Goal: Information Seeking & Learning: Find specific fact

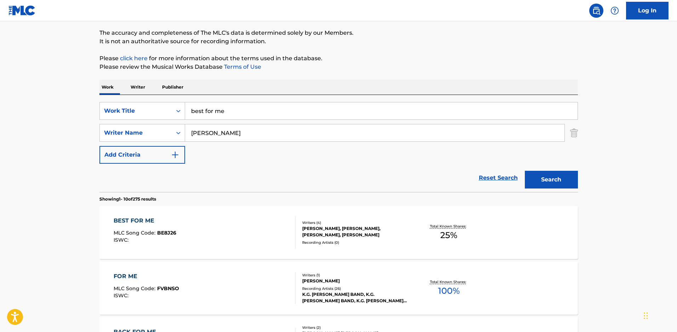
scroll to position [71, 0]
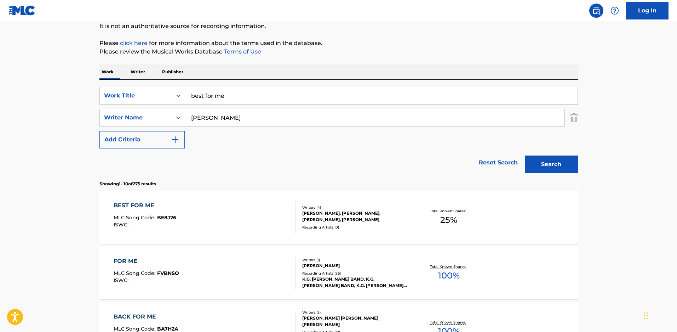
click at [343, 223] on div "[PERSON_NAME], [PERSON_NAME], [PERSON_NAME], [PERSON_NAME]" at bounding box center [355, 216] width 107 height 13
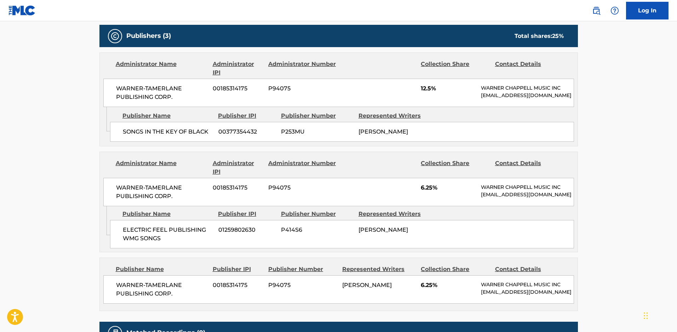
scroll to position [319, 0]
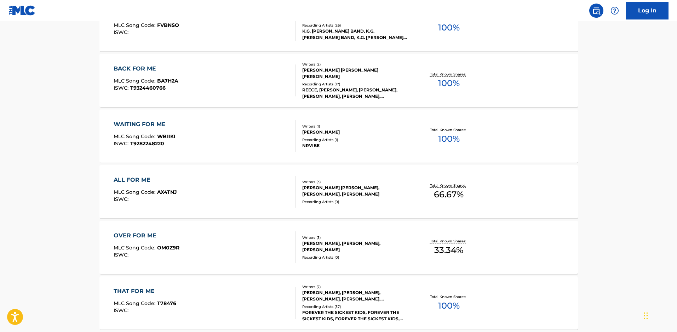
scroll to position [71, 0]
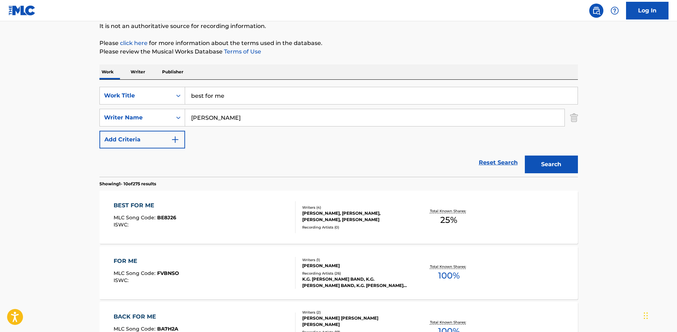
drag, startPoint x: 232, startPoint y: 103, endPoint x: 24, endPoint y: 75, distance: 209.3
type input "boots in her hand"
click at [525, 155] on button "Search" at bounding box center [551, 164] width 53 height 18
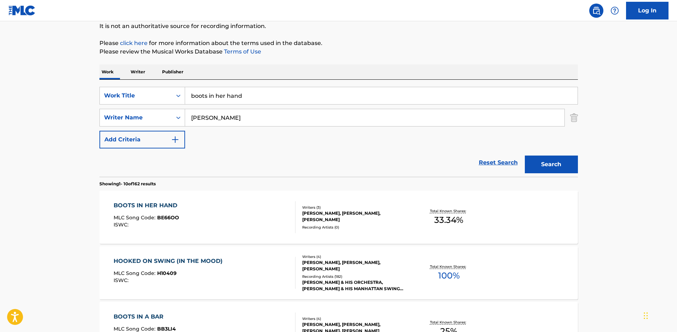
click at [157, 221] on span "MLC Song Code :" at bounding box center [136, 217] width 44 height 6
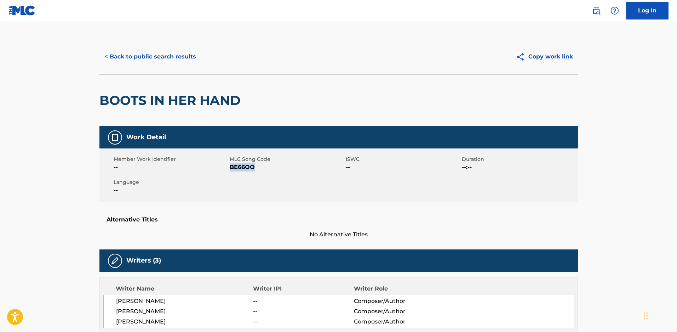
drag, startPoint x: 257, startPoint y: 170, endPoint x: 241, endPoint y: 165, distance: 16.2
click at [232, 169] on span "BE66OO" at bounding box center [287, 167] width 114 height 8
drag, startPoint x: 241, startPoint y: 165, endPoint x: 388, endPoint y: 92, distance: 164.2
click at [388, 92] on div "BOOTS IN HER HAND" at bounding box center [338, 100] width 479 height 52
drag, startPoint x: 258, startPoint y: 171, endPoint x: 229, endPoint y: 170, distance: 28.3
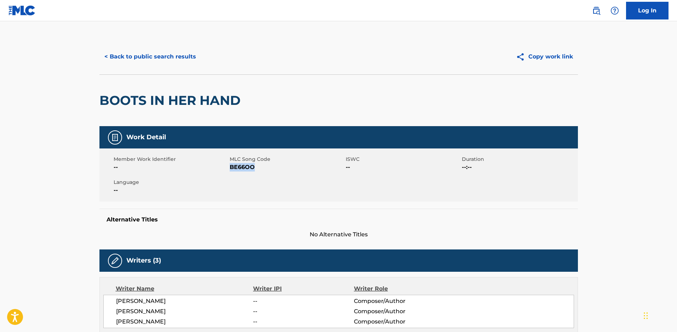
click at [230, 170] on span "BE66OO" at bounding box center [287, 167] width 114 height 8
copy span "BE66OO"
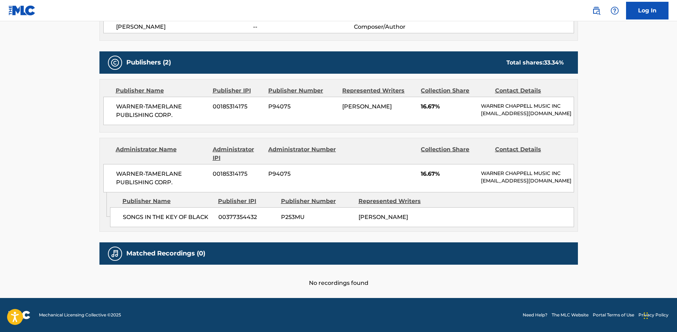
scroll to position [331, 0]
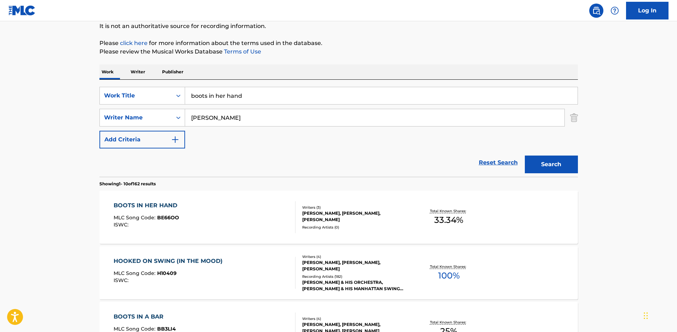
drag, startPoint x: 261, startPoint y: 101, endPoint x: 17, endPoint y: 95, distance: 244.7
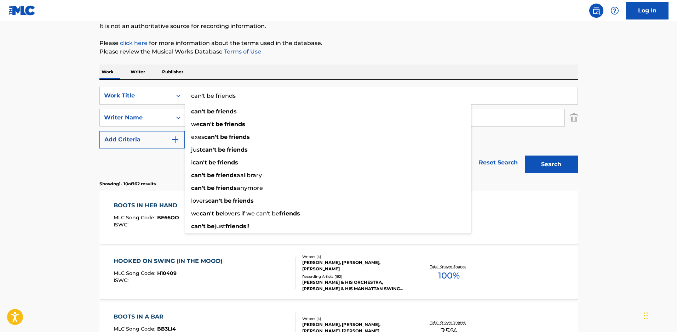
type input "can't be friends"
click at [525, 155] on button "Search" at bounding box center [551, 164] width 53 height 18
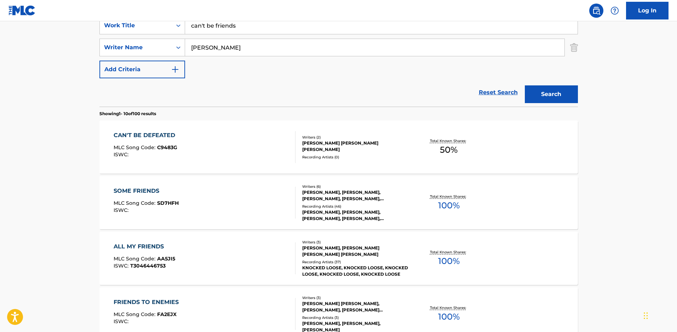
scroll to position [142, 0]
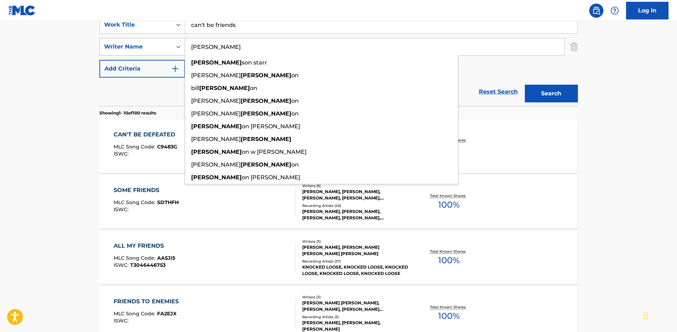
drag, startPoint x: 209, startPoint y: 47, endPoint x: 164, endPoint y: 49, distance: 45.7
click at [164, 49] on div "SearchWithCriteria429d32bc-4a62-4431-b9fe-d0efc0e8485c Writer Name [PERSON_NAME…" at bounding box center [338, 47] width 479 height 18
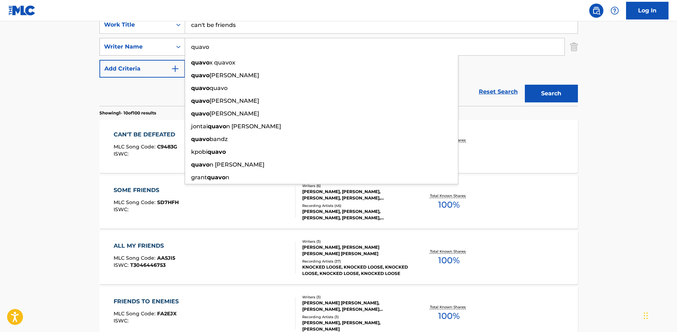
type input "quavo"
click at [525, 85] on button "Search" at bounding box center [551, 94] width 53 height 18
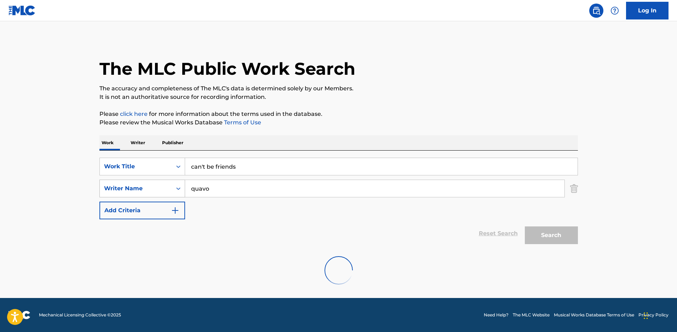
scroll to position [0, 0]
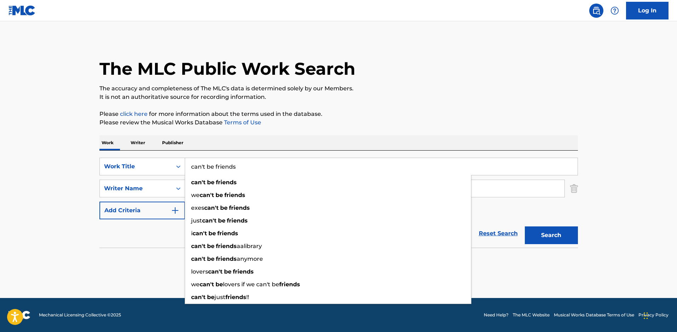
drag, startPoint x: 237, startPoint y: 170, endPoint x: 44, endPoint y: 160, distance: 193.3
click at [46, 161] on main "The MLC Public Work Search The accuracy and completeness of The MLC's data is d…" at bounding box center [338, 159] width 677 height 277
type input "CAN'T WALK AWAY"
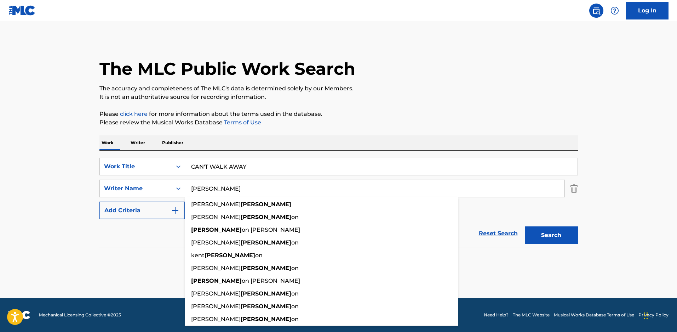
type input "[PERSON_NAME]"
click at [525, 226] on button "Search" at bounding box center [551, 235] width 53 height 18
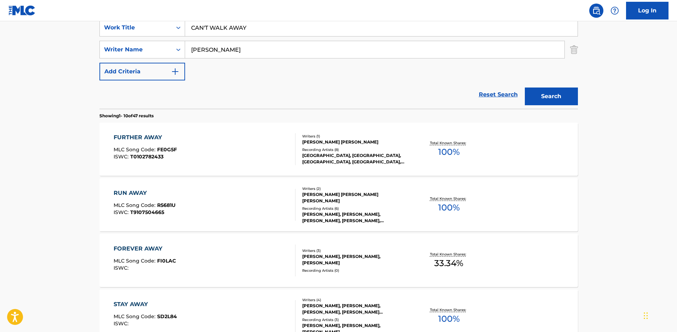
scroll to position [142, 0]
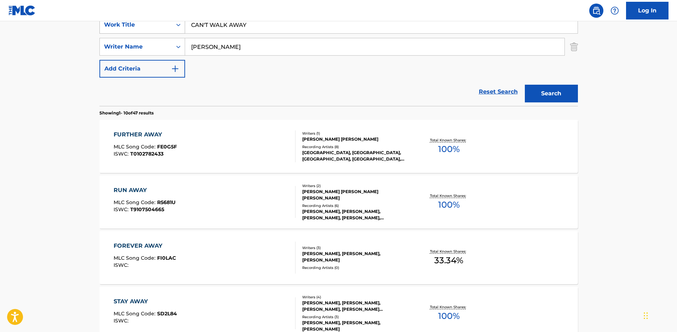
drag, startPoint x: 248, startPoint y: 33, endPoint x: 182, endPoint y: 30, distance: 66.3
click at [182, 30] on div "SearchWithCriteria90ef010b-53f2-4849-a4b1-915c2c7c2bb2 Work Title CAN'T WALK AW…" at bounding box center [338, 25] width 479 height 18
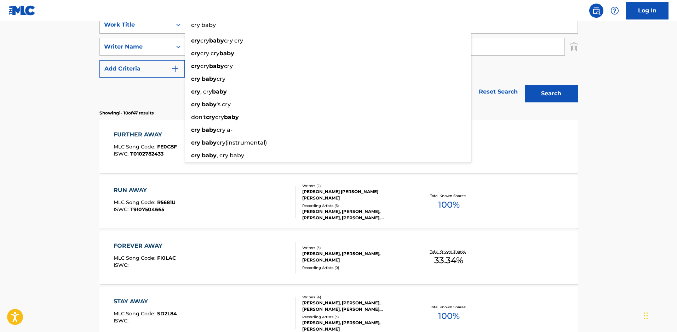
type input "cry baby"
click at [525, 85] on button "Search" at bounding box center [551, 94] width 53 height 18
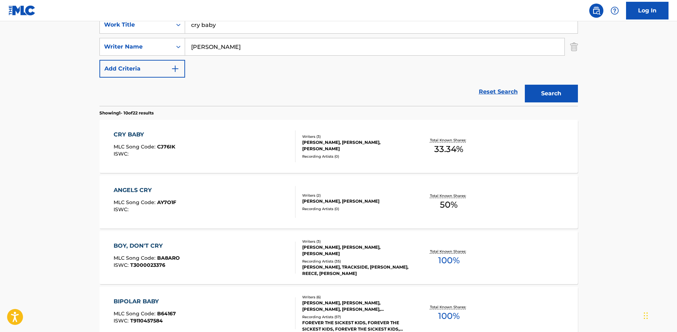
click at [175, 147] on div "CRY BABY MLC Song Code : CJ76IK ISWC :" at bounding box center [145, 146] width 62 height 32
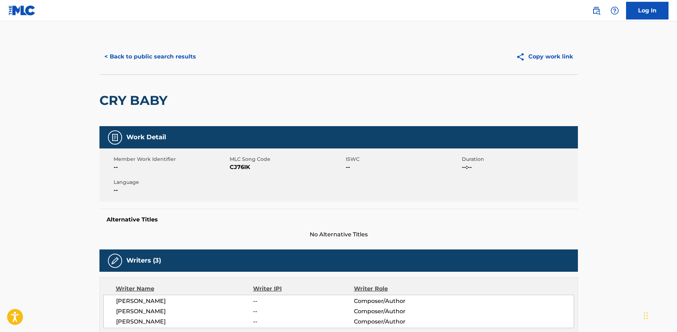
scroll to position [71, 0]
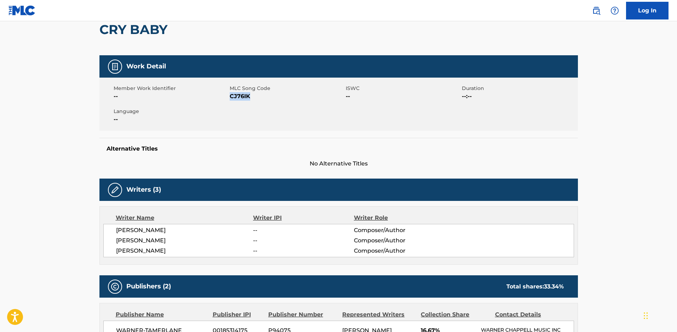
drag, startPoint x: 254, startPoint y: 100, endPoint x: 232, endPoint y: 99, distance: 22.3
click at [232, 99] on span "CJ76IK" at bounding box center [287, 96] width 114 height 8
copy span "CJ76IK"
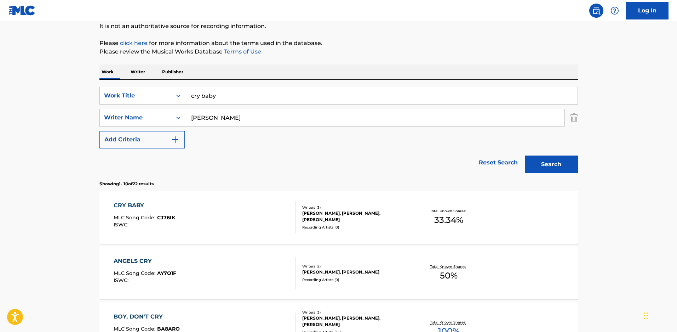
scroll to position [142, 0]
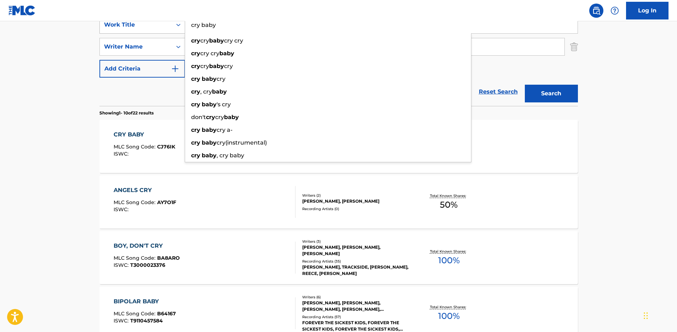
drag, startPoint x: 225, startPoint y: 27, endPoint x: 160, endPoint y: 25, distance: 65.5
click at [160, 25] on div "SearchWithCriteria90ef010b-53f2-4849-a4b1-915c2c7c2bb2 Work Title cry baby cry …" at bounding box center [338, 25] width 479 height 18
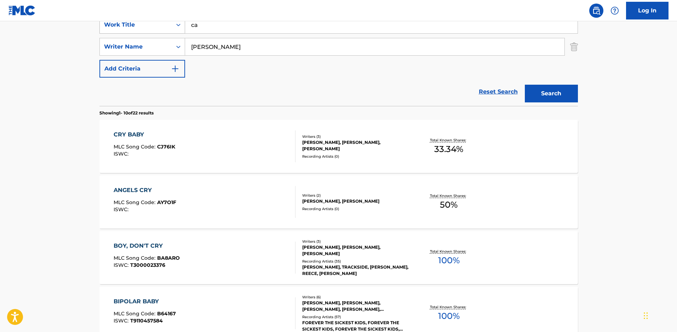
type input "c"
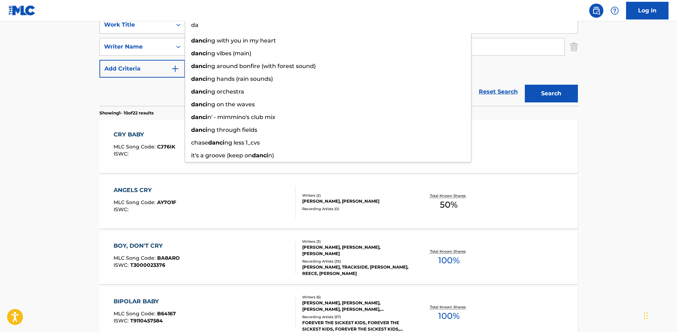
type input "d"
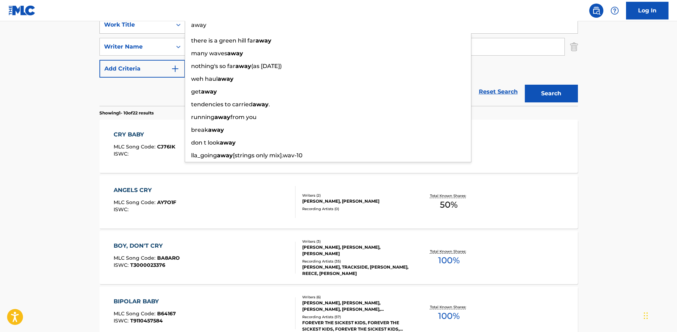
click at [525, 85] on button "Search" at bounding box center [551, 94] width 53 height 18
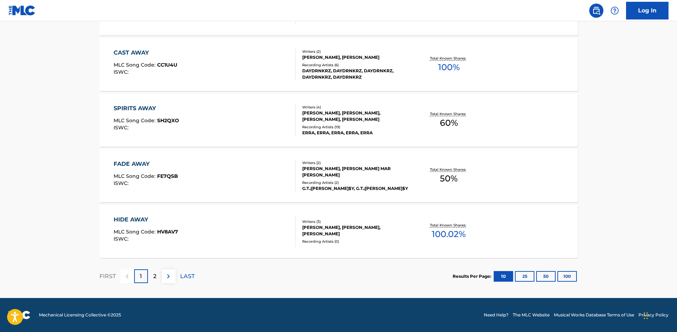
scroll to position [561, 0]
click at [153, 275] on p "2" at bounding box center [154, 276] width 3 height 8
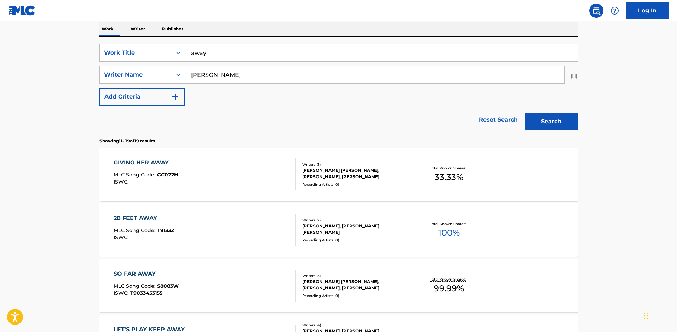
scroll to position [81, 0]
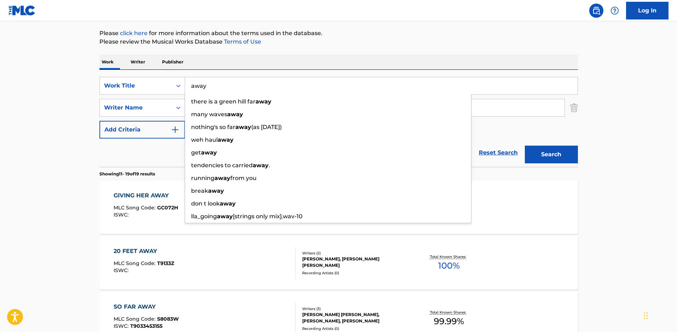
drag, startPoint x: 212, startPoint y: 91, endPoint x: 143, endPoint y: 72, distance: 72.1
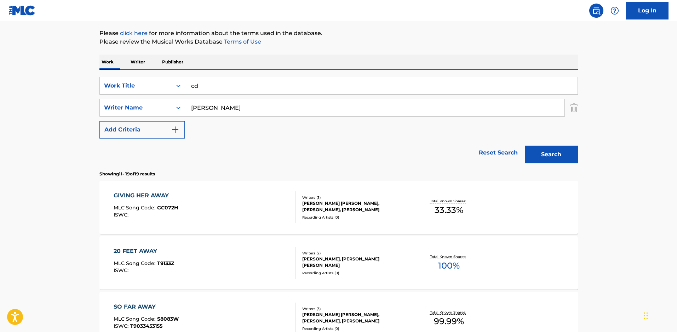
type input "c"
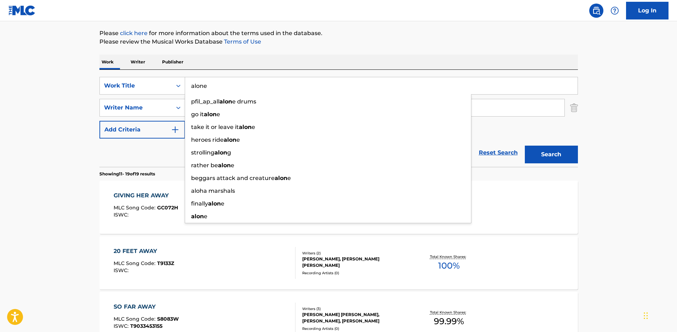
click at [525, 146] on button "Search" at bounding box center [551, 155] width 53 height 18
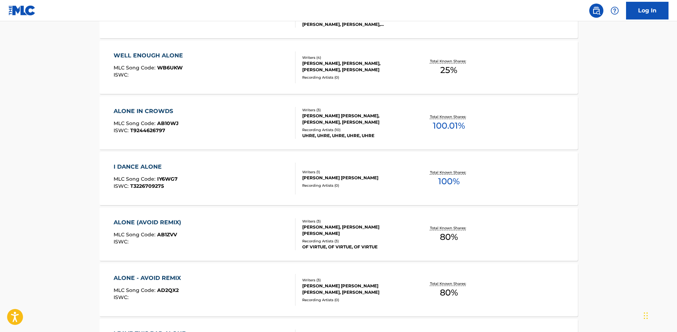
scroll to position [541, 0]
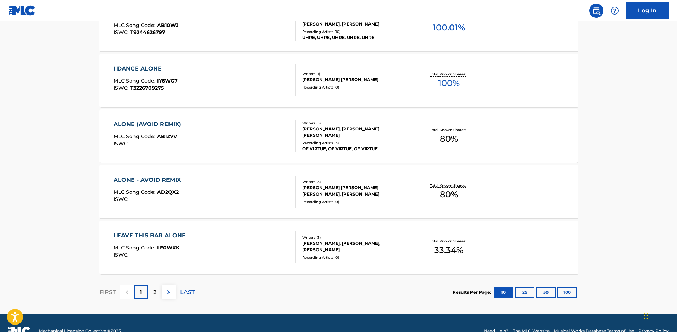
click at [159, 297] on div "2" at bounding box center [155, 292] width 14 height 14
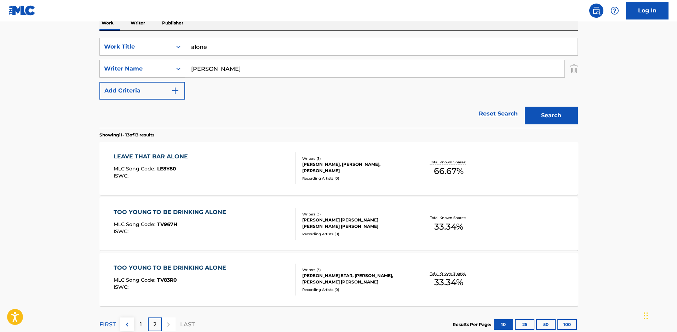
scroll to position [66, 0]
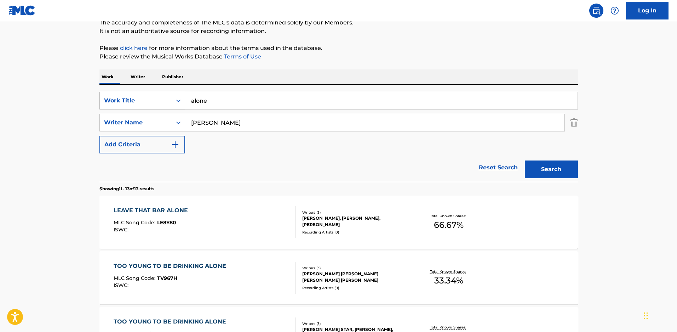
drag, startPoint x: 222, startPoint y: 103, endPoint x: 161, endPoint y: 96, distance: 61.3
click at [161, 96] on div "SearchWithCriteria90ef010b-53f2-4849-a4b1-915c2c7c2bb2 Work Title alone" at bounding box center [338, 101] width 479 height 18
click at [525, 160] on button "Search" at bounding box center [551, 169] width 53 height 18
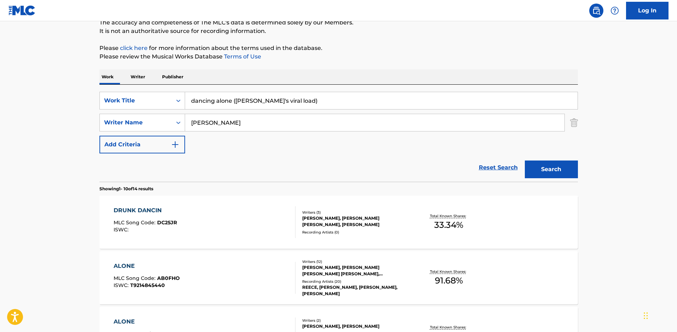
drag, startPoint x: 233, startPoint y: 104, endPoint x: 582, endPoint y: 167, distance: 354.7
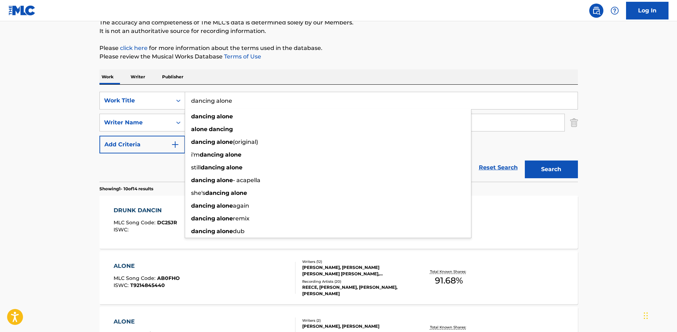
click at [525, 160] on button "Search" at bounding box center [551, 169] width 53 height 18
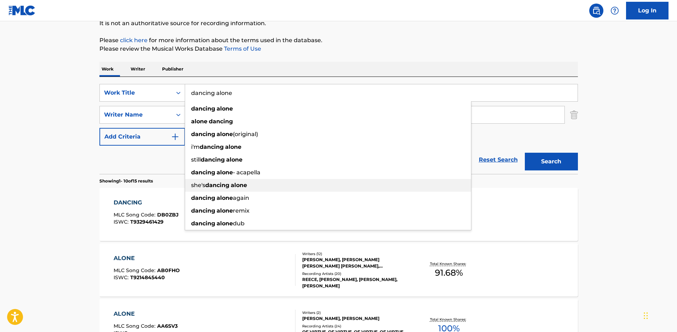
scroll to position [0, 0]
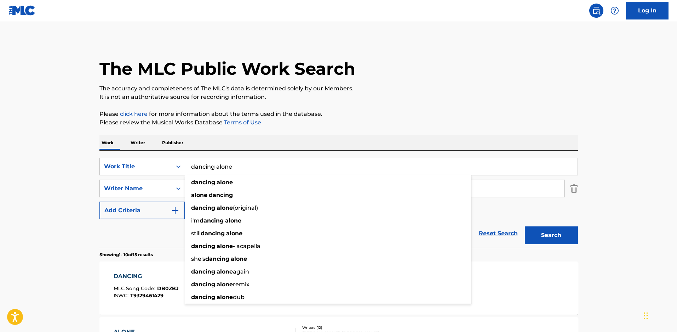
drag, startPoint x: 85, startPoint y: 162, endPoint x: 0, endPoint y: 136, distance: 88.9
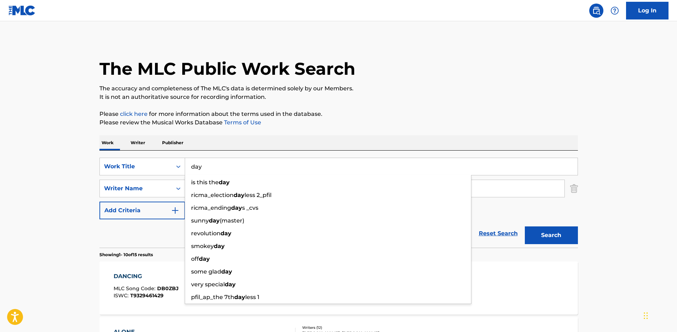
click at [525, 226] on button "Search" at bounding box center [551, 235] width 53 height 18
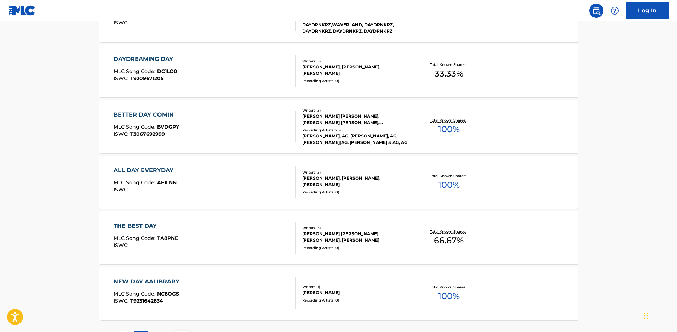
scroll to position [561, 0]
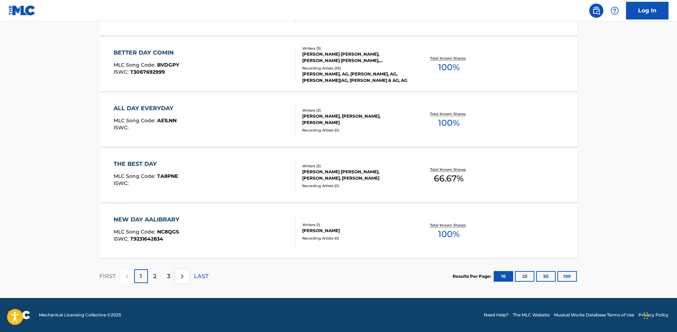
click at [152, 275] on div "2" at bounding box center [155, 276] width 14 height 14
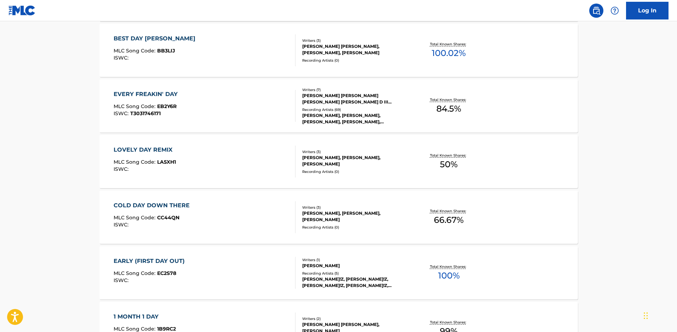
scroll to position [136, 0]
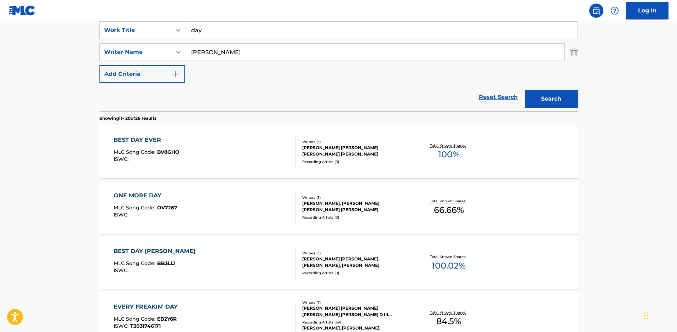
click at [228, 34] on input "day" at bounding box center [381, 30] width 393 height 17
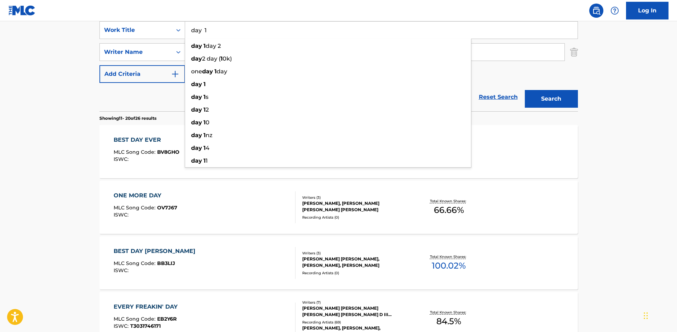
click at [525, 90] on button "Search" at bounding box center [551, 99] width 53 height 18
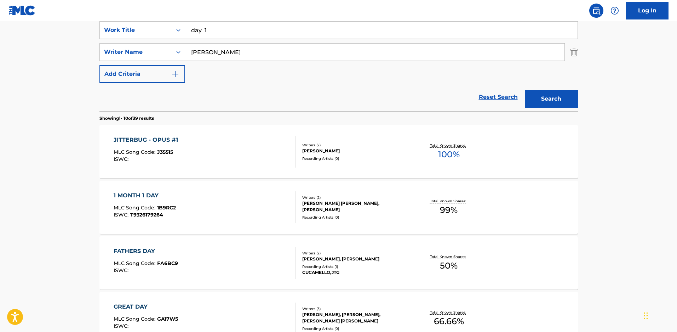
scroll to position [0, 0]
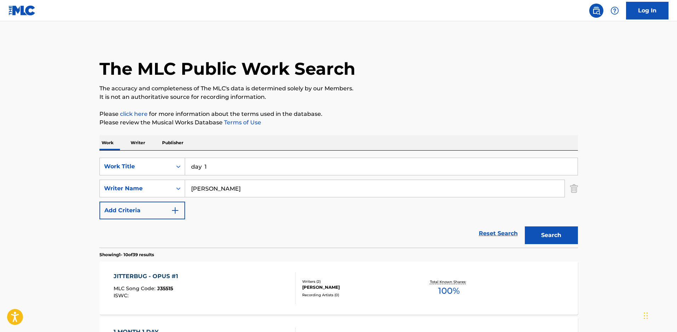
drag, startPoint x: 203, startPoint y: 170, endPoint x: 252, endPoint y: 178, distance: 50.1
click at [252, 178] on div "SearchWithCriteria90ef010b-53f2-4849-a4b1-915c2c7c2bb2 Work Title day 1 SearchW…" at bounding box center [338, 189] width 479 height 62
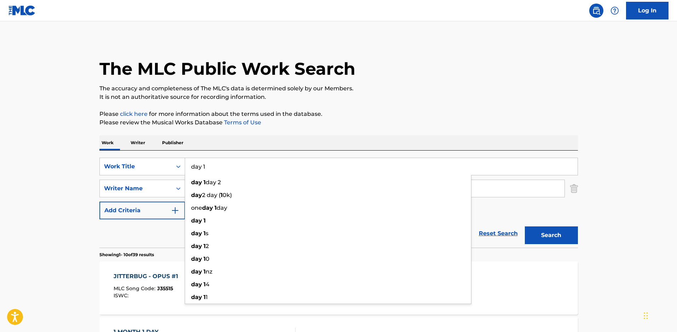
click at [525, 226] on button "Search" at bounding box center [551, 235] width 53 height 18
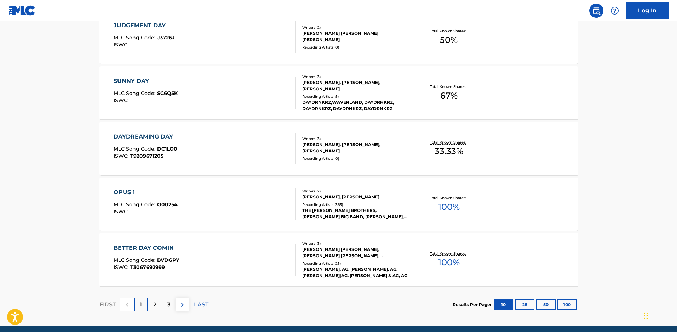
scroll to position [561, 0]
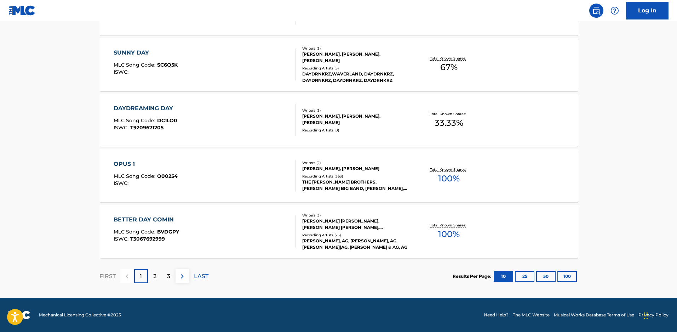
click at [156, 277] on p "2" at bounding box center [154, 276] width 3 height 8
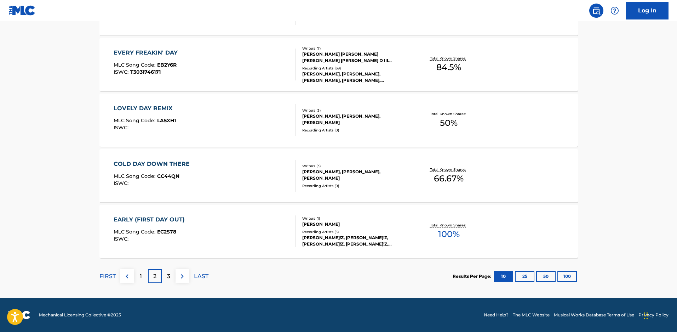
click at [173, 273] on div "3" at bounding box center [169, 276] width 14 height 14
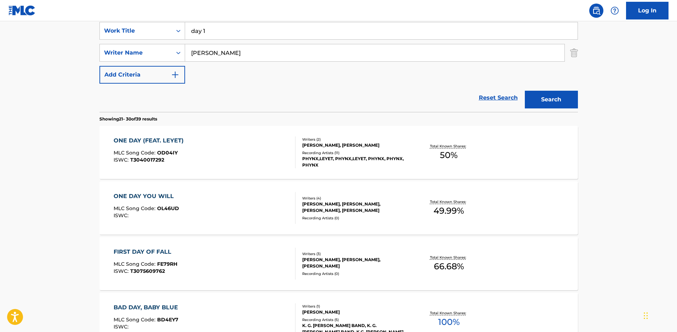
scroll to position [101, 0]
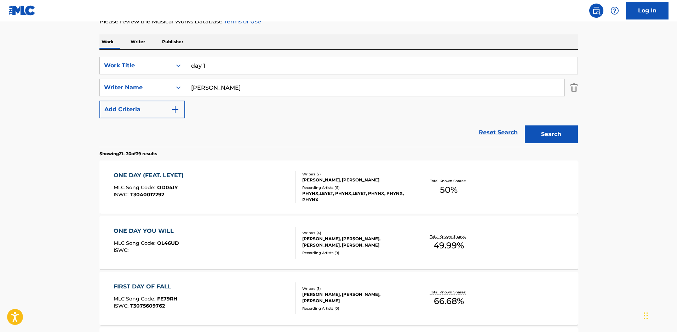
drag, startPoint x: 205, startPoint y: 66, endPoint x: 20, endPoint y: 30, distance: 188.7
click at [20, 30] on main "The MLC Public Work Search The accuracy and completeness of The MLC's data is d…" at bounding box center [338, 337] width 677 height 834
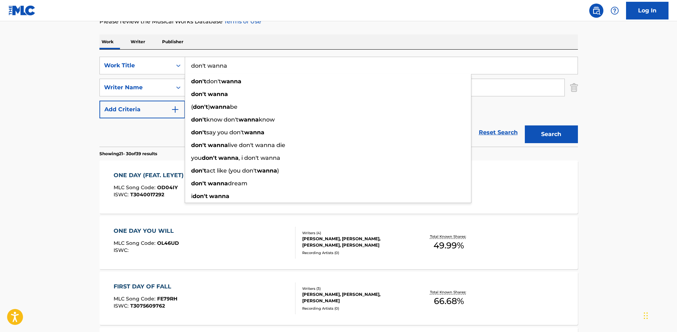
type input "don't wanna"
click at [525, 125] on button "Search" at bounding box center [551, 134] width 53 height 18
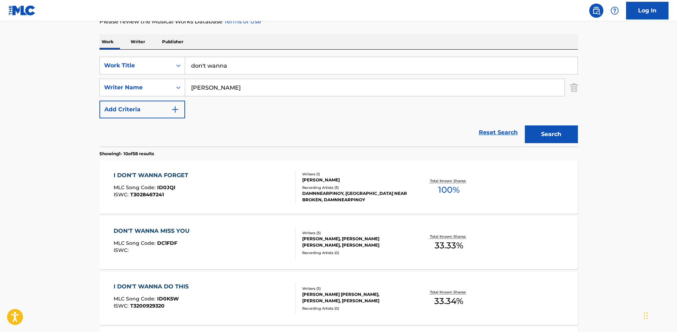
click at [345, 248] on div "[PERSON_NAME], [PERSON_NAME] [PERSON_NAME], [PERSON_NAME]" at bounding box center [355, 241] width 107 height 13
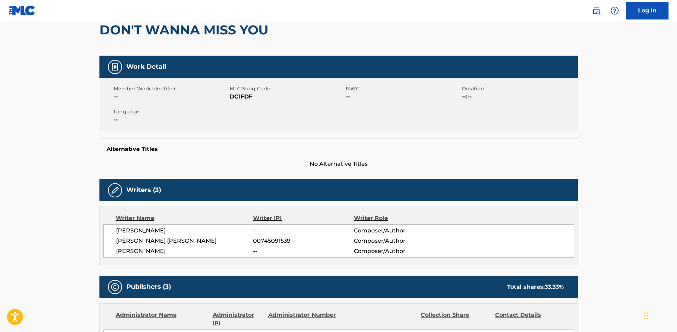
scroll to position [71, 0]
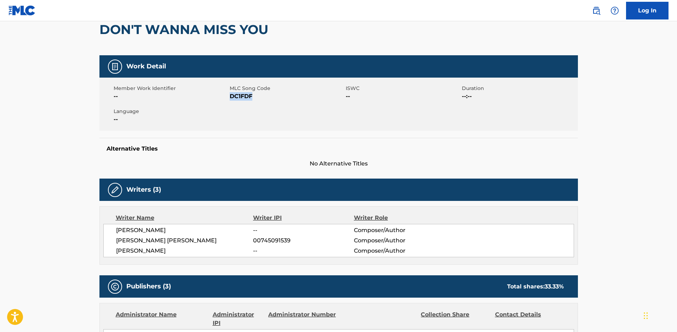
drag, startPoint x: 254, startPoint y: 101, endPoint x: 231, endPoint y: 99, distance: 23.1
click at [231, 99] on span "DC1FDF" at bounding box center [287, 96] width 114 height 8
copy span "DC1FDF"
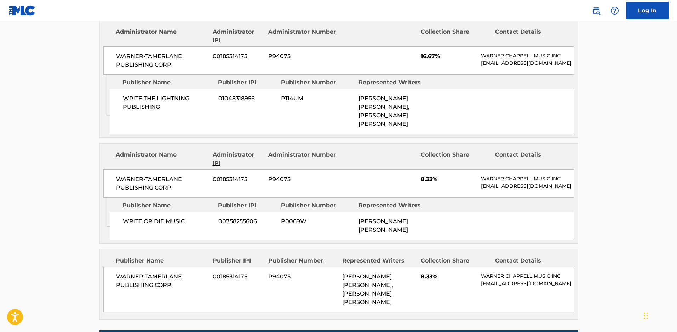
scroll to position [460, 0]
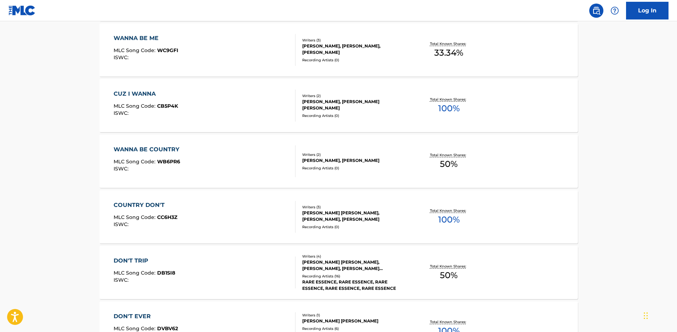
scroll to position [101, 0]
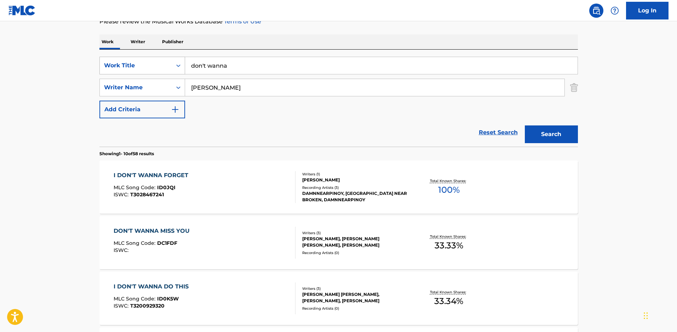
drag, startPoint x: 232, startPoint y: 70, endPoint x: 106, endPoint y: 69, distance: 126.4
click at [106, 69] on div "SearchWithCriteria90ef010b-53f2-4849-a4b1-915c2c7c2bb2 Work Title don't wanna" at bounding box center [338, 66] width 479 height 18
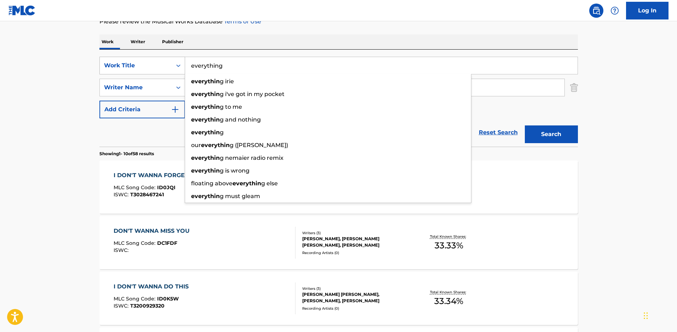
type input "everything"
click at [525, 125] on button "Search" at bounding box center [551, 134] width 53 height 18
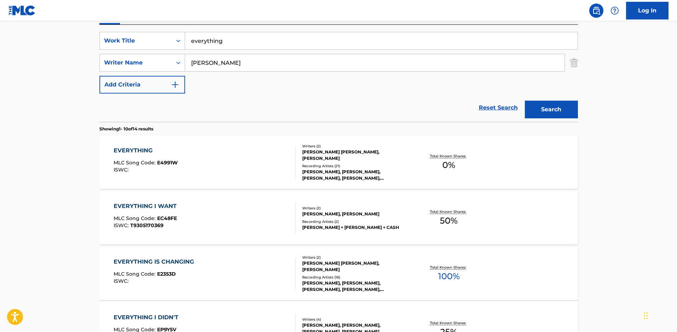
scroll to position [243, 0]
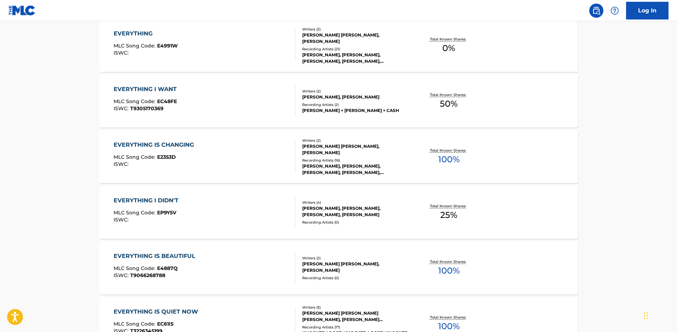
click at [323, 213] on div "[PERSON_NAME], [PERSON_NAME], [PERSON_NAME], [PERSON_NAME]" at bounding box center [355, 211] width 107 height 13
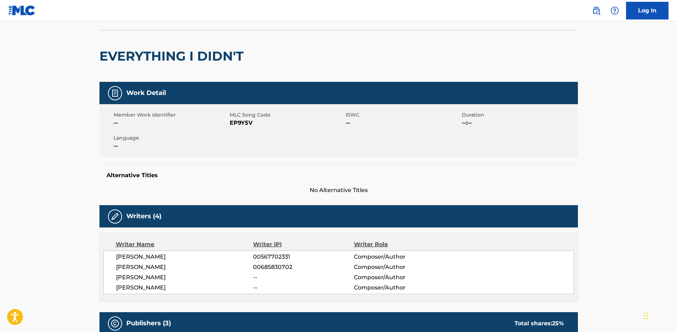
scroll to position [142, 0]
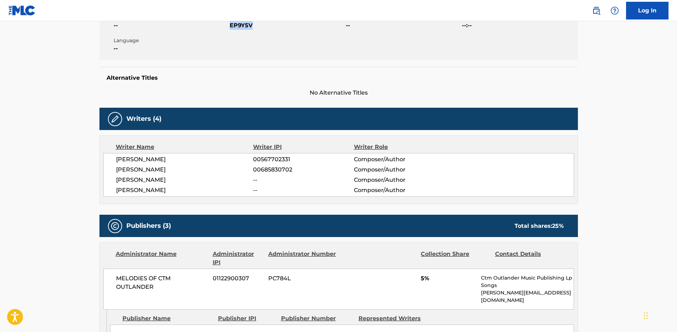
drag, startPoint x: 255, startPoint y: 27, endPoint x: 230, endPoint y: 26, distance: 24.8
click at [230, 26] on span "EP9Y5V" at bounding box center [287, 25] width 114 height 8
copy span "EP9Y5V"
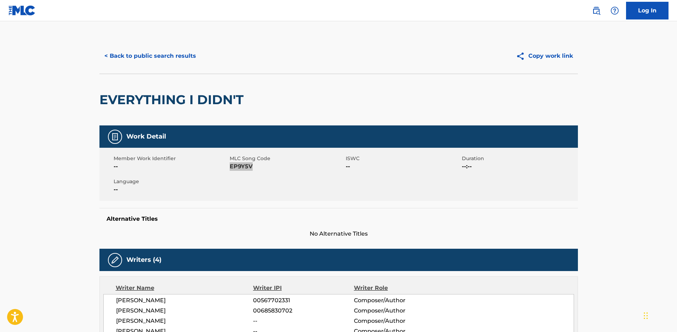
scroll to position [0, 0]
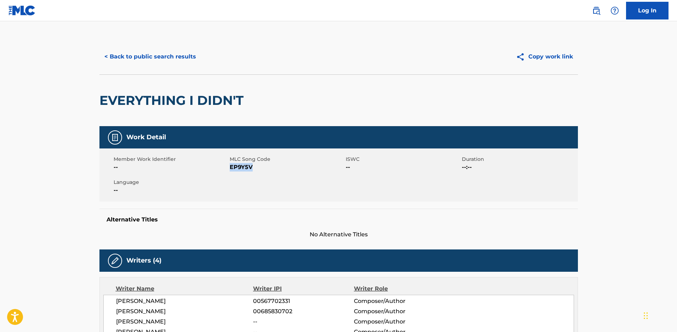
click at [130, 49] on button "< Back to public search results" at bounding box center [150, 57] width 102 height 18
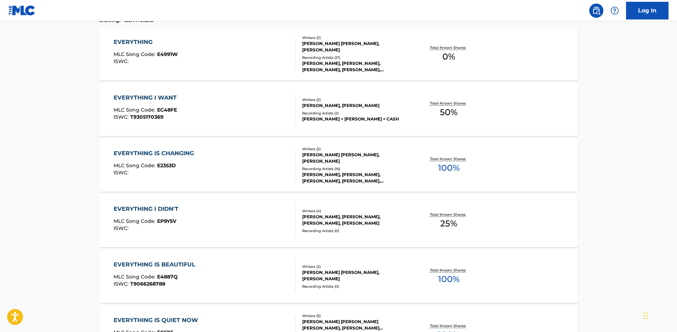
scroll to position [106, 0]
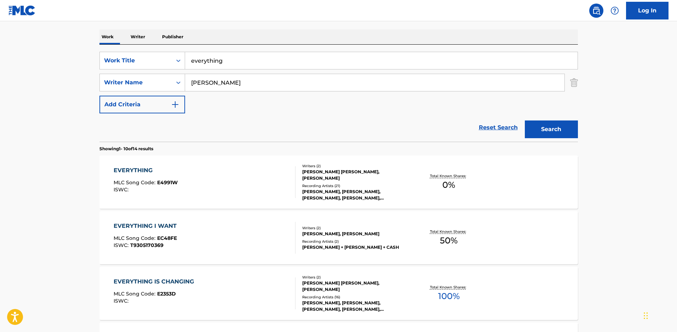
drag, startPoint x: 233, startPoint y: 60, endPoint x: 80, endPoint y: 38, distance: 154.9
click at [81, 38] on main "The MLC Public Work Search The accuracy and completeness of The MLC's data is d…" at bounding box center [338, 332] width 677 height 834
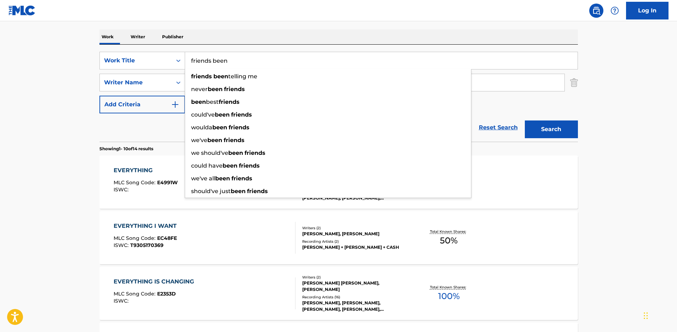
click at [525, 120] on button "Search" at bounding box center [551, 129] width 53 height 18
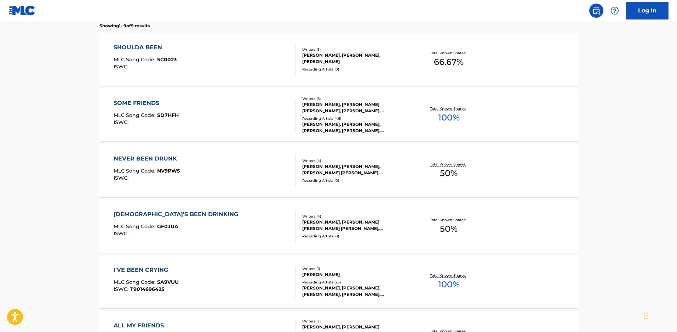
scroll to position [42, 0]
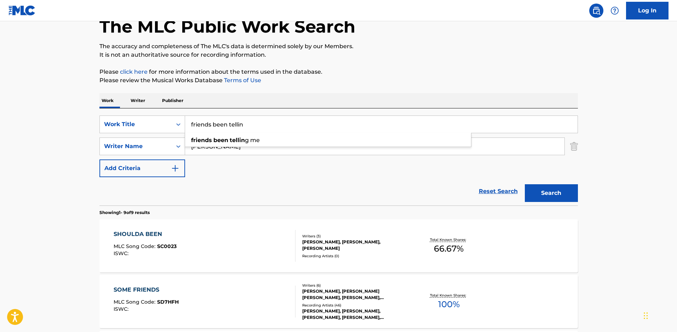
click at [525, 184] on button "Search" at bounding box center [551, 193] width 53 height 18
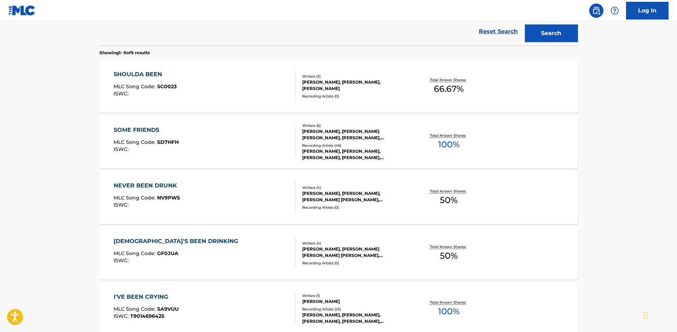
scroll to position [78, 0]
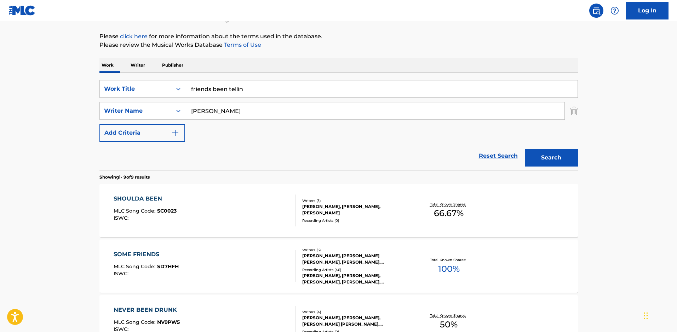
drag, startPoint x: 250, startPoint y: 90, endPoint x: 0, endPoint y: 44, distance: 254.3
click at [0, 45] on main "The MLC Public Work Search The accuracy and completeness of The MLC's data is d…" at bounding box center [338, 331] width 677 height 775
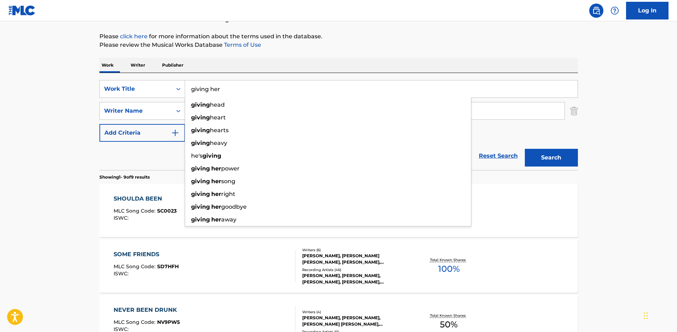
type input "giving her"
click at [525, 149] on button "Search" at bounding box center [551, 158] width 53 height 18
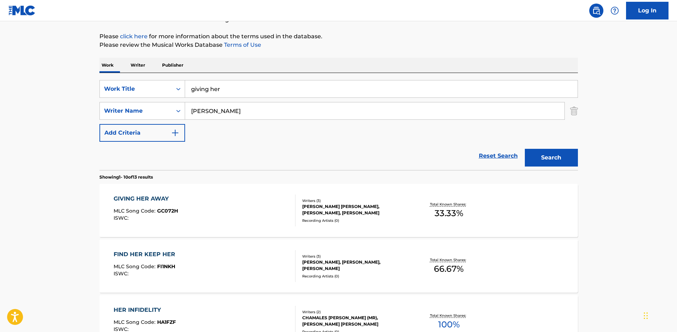
click at [315, 207] on div "[PERSON_NAME] [PERSON_NAME], [PERSON_NAME], [PERSON_NAME]" at bounding box center [355, 209] width 107 height 13
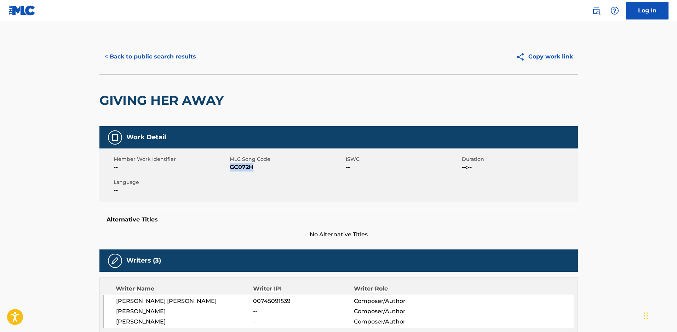
drag, startPoint x: 265, startPoint y: 168, endPoint x: 230, endPoint y: 169, distance: 35.4
click at [230, 169] on span "GC072H" at bounding box center [287, 167] width 114 height 8
copy span "GC072H"
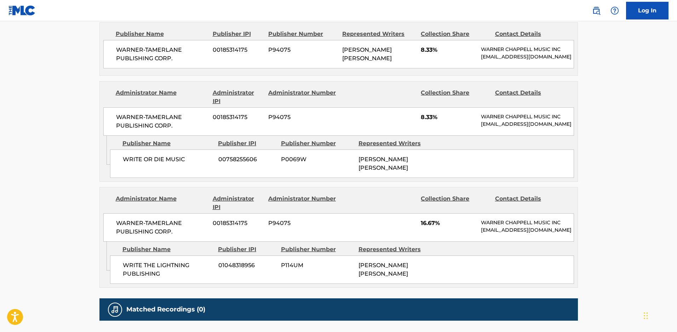
scroll to position [212, 0]
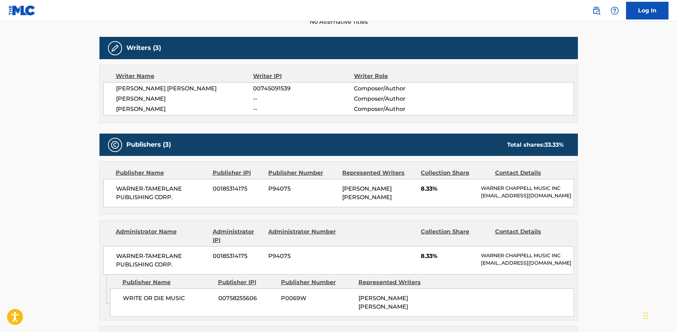
scroll to position [78, 0]
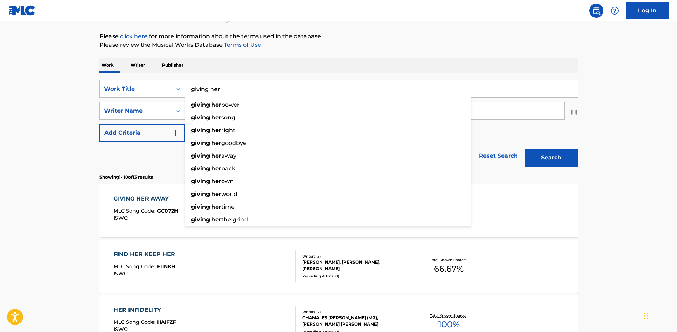
drag, startPoint x: 220, startPoint y: 91, endPoint x: 0, endPoint y: 71, distance: 220.8
click at [525, 149] on button "Search" at bounding box center [551, 158] width 53 height 18
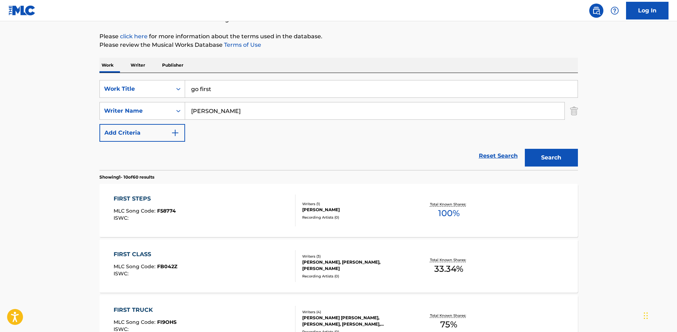
click at [543, 158] on button "Search" at bounding box center [551, 158] width 53 height 18
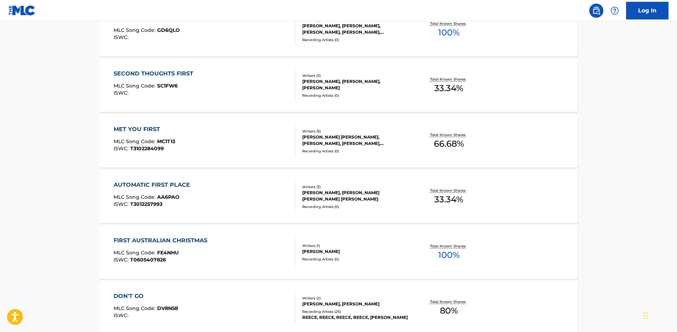
scroll to position [561, 0]
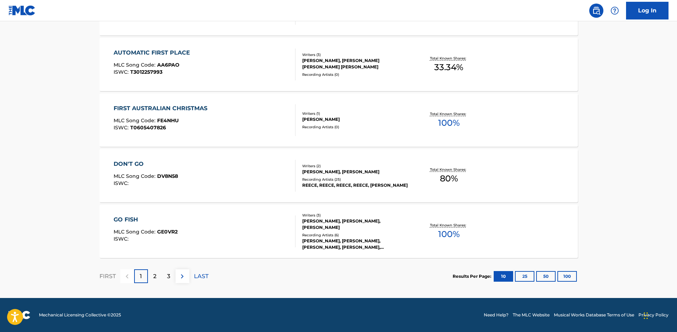
click at [153, 280] on div "2" at bounding box center [155, 276] width 14 height 14
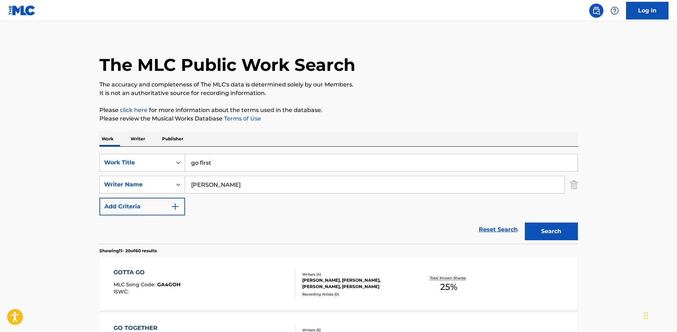
scroll to position [0, 0]
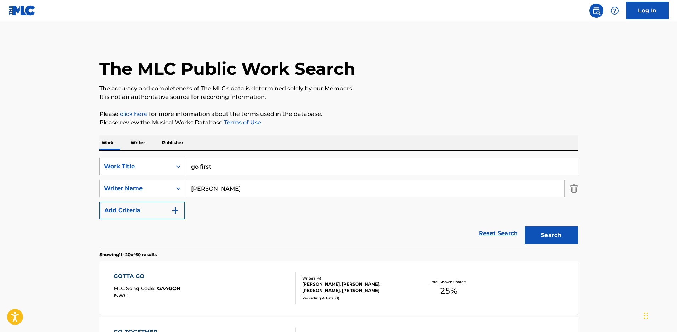
drag, startPoint x: 177, startPoint y: 172, endPoint x: 170, endPoint y: 174, distance: 6.9
click at [170, 174] on div "SearchWithCriteria90ef010b-53f2-4849-a4b1-915c2c7c2bb2 Work Title go first" at bounding box center [338, 167] width 479 height 18
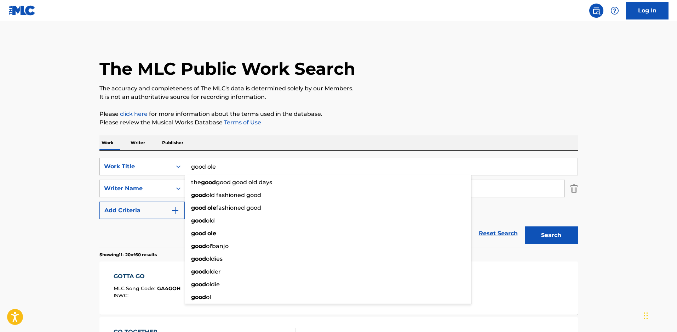
click at [525, 226] on button "Search" at bounding box center [551, 235] width 53 height 18
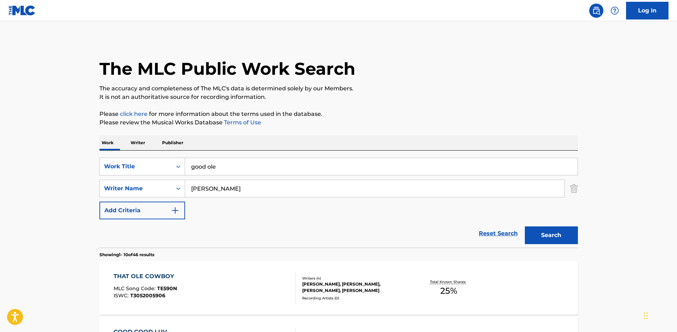
drag, startPoint x: 219, startPoint y: 170, endPoint x: 201, endPoint y: 170, distance: 17.7
click at [201, 170] on input "good ole" at bounding box center [381, 166] width 393 height 17
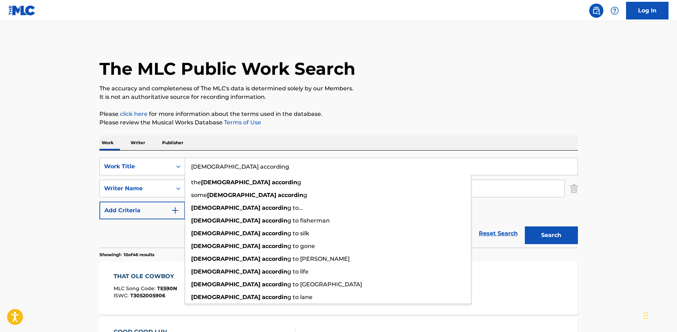
type input "[DEMOGRAPHIC_DATA] according"
click at [525, 226] on button "Search" at bounding box center [551, 235] width 53 height 18
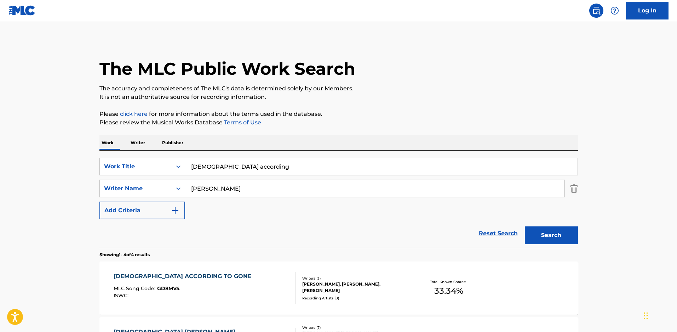
click at [378, 294] on div "[PERSON_NAME], [PERSON_NAME], [PERSON_NAME]" at bounding box center [355, 287] width 107 height 13
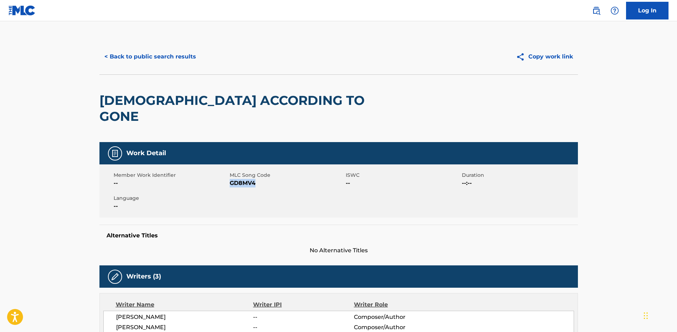
drag, startPoint x: 257, startPoint y: 167, endPoint x: 230, endPoint y: 170, distance: 26.7
click at [230, 179] on span "GD8MV4" at bounding box center [287, 183] width 114 height 8
copy span "GD8MV4"
click at [165, 51] on button "< Back to public search results" at bounding box center [150, 57] width 102 height 18
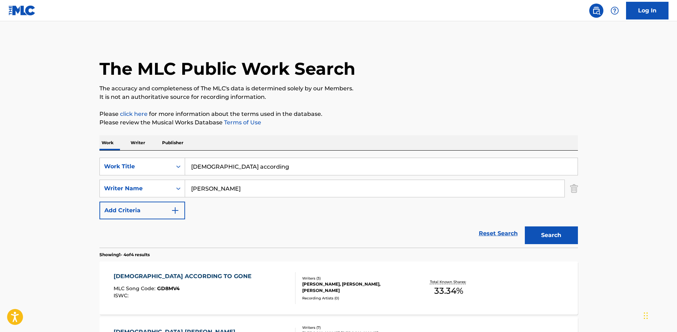
drag, startPoint x: 246, startPoint y: 168, endPoint x: 0, endPoint y: 150, distance: 246.8
click at [0, 146] on main "The MLC Public Work Search The accuracy and completeness of The MLC's data is d…" at bounding box center [338, 269] width 677 height 497
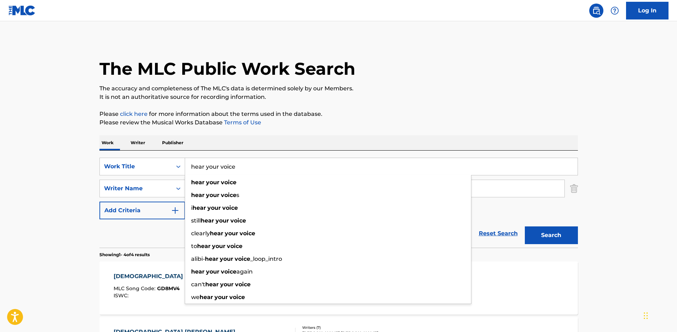
type input "hear your voice"
click at [525, 226] on button "Search" at bounding box center [551, 235] width 53 height 18
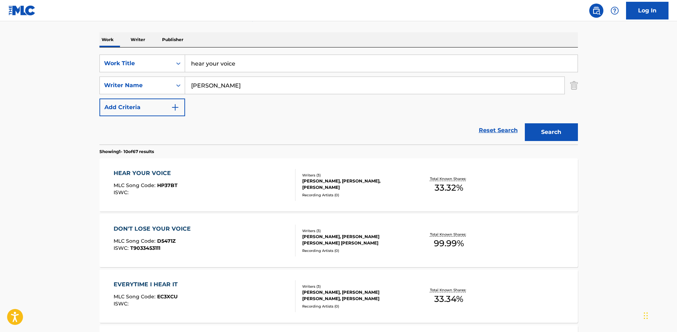
scroll to position [106, 0]
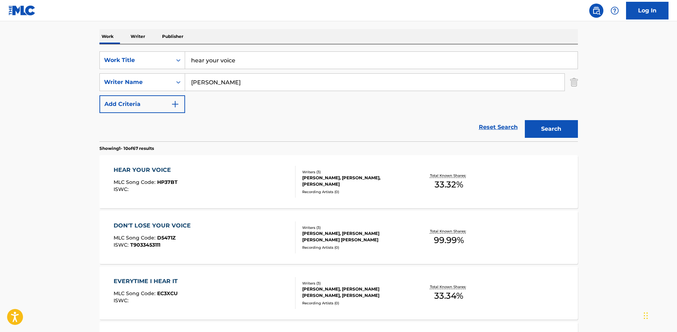
click at [313, 180] on div "[PERSON_NAME], [PERSON_NAME], [PERSON_NAME]" at bounding box center [355, 181] width 107 height 13
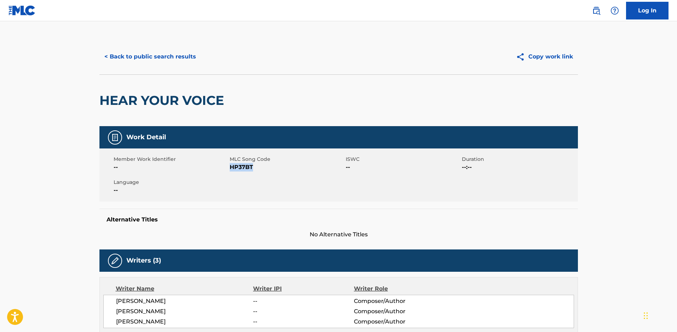
drag, startPoint x: 253, startPoint y: 171, endPoint x: 231, endPoint y: 166, distance: 23.1
click at [231, 166] on span "HP37BT" at bounding box center [287, 167] width 114 height 8
copy span "HP37BT"
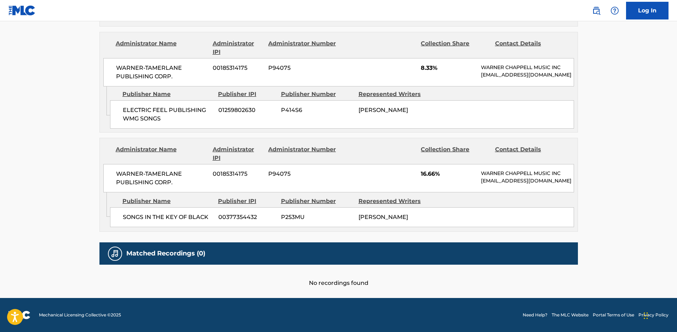
scroll to position [454, 0]
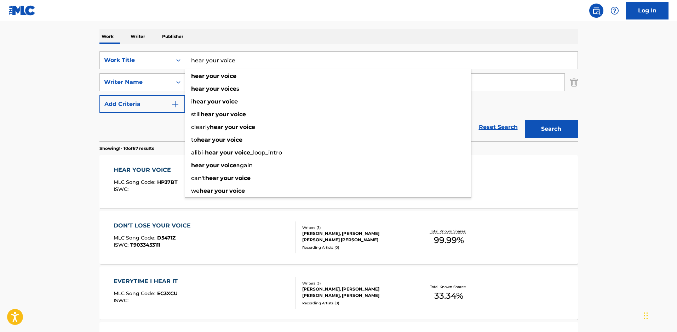
drag, startPoint x: 238, startPoint y: 65, endPoint x: 89, endPoint y: 47, distance: 150.9
click at [89, 47] on main "The MLC Public Work Search The accuracy and completeness of The MLC's data is d…" at bounding box center [338, 332] width 677 height 834
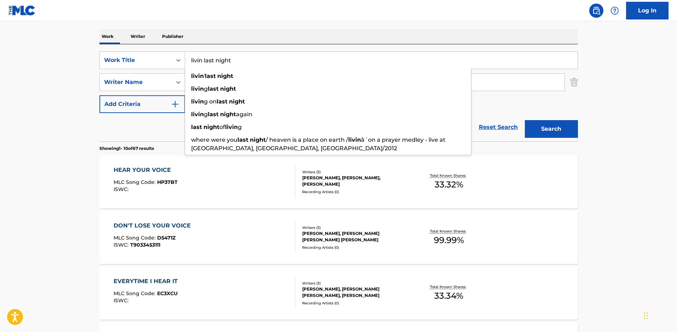
click at [525, 120] on button "Search" at bounding box center [551, 129] width 53 height 18
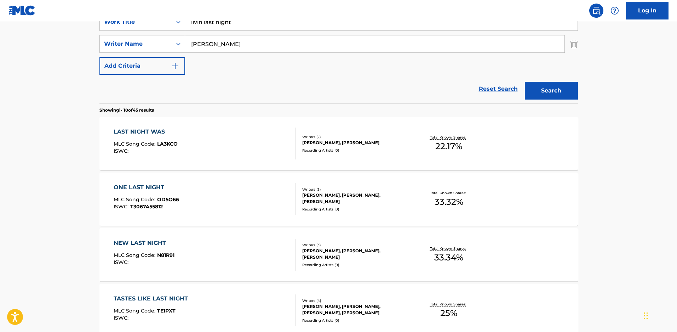
scroll to position [71, 0]
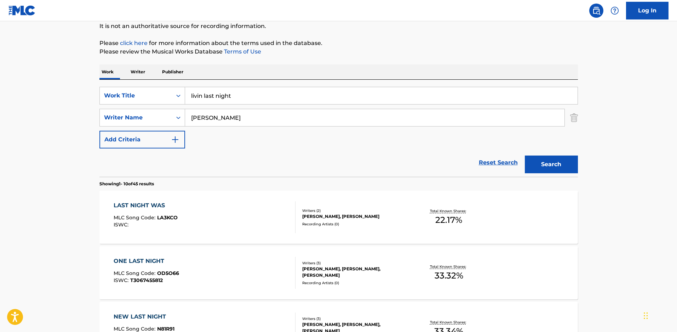
drag, startPoint x: 226, startPoint y: 97, endPoint x: 0, endPoint y: 98, distance: 225.9
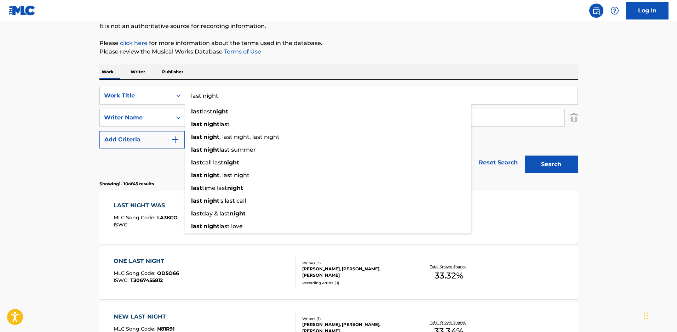
click at [525, 155] on button "Search" at bounding box center [551, 164] width 53 height 18
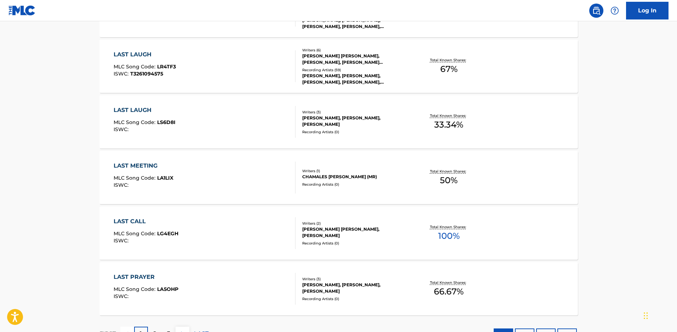
scroll to position [561, 0]
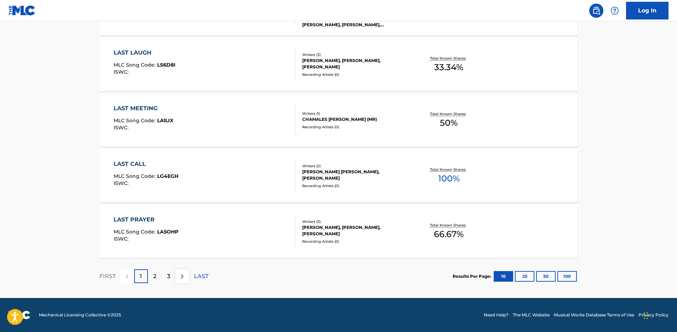
click at [157, 277] on div "2" at bounding box center [155, 276] width 14 height 14
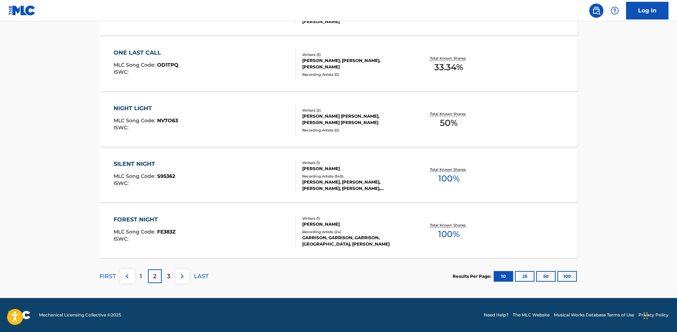
click at [169, 274] on p "3" at bounding box center [168, 276] width 3 height 8
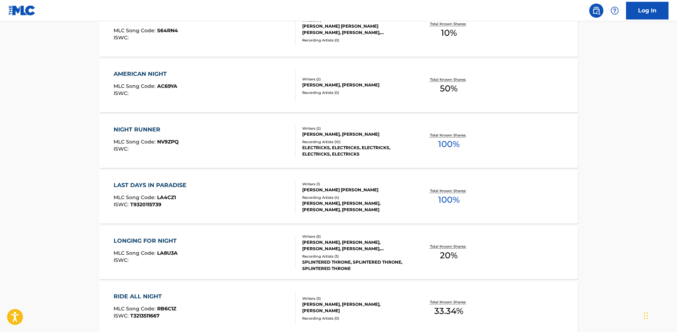
scroll to position [30, 0]
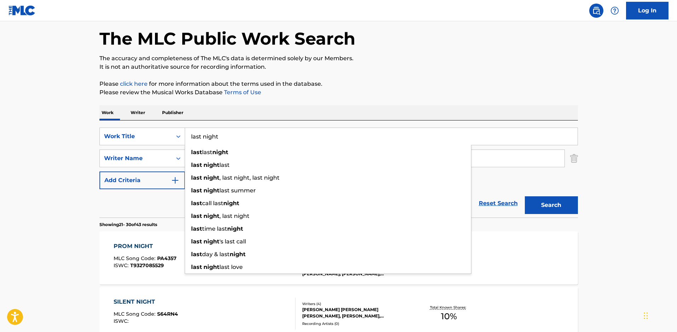
drag, startPoint x: 184, startPoint y: 131, endPoint x: 123, endPoint y: 127, distance: 61.0
click at [123, 127] on div "SearchWithCriteria90ef010b-53f2-4849-a4b1-915c2c7c2bb2 Work Title last night la…" at bounding box center [338, 168] width 479 height 97
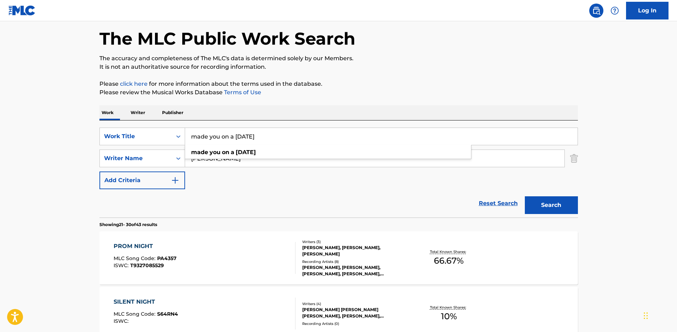
type input "made you on a [DATE]"
click at [525, 196] on button "Search" at bounding box center [551, 205] width 53 height 18
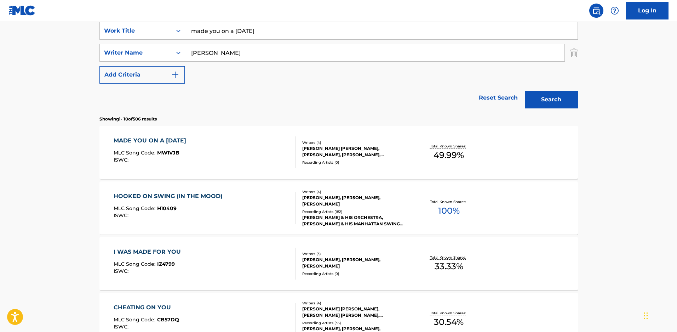
scroll to position [136, 0]
click at [319, 150] on div "[PERSON_NAME] [PERSON_NAME], [PERSON_NAME], [PERSON_NAME], [PERSON_NAME]" at bounding box center [355, 150] width 107 height 13
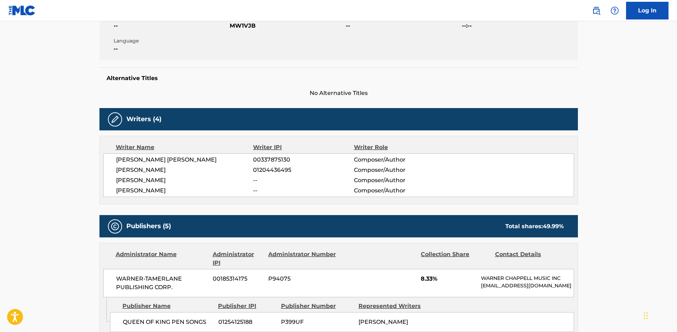
scroll to position [142, 0]
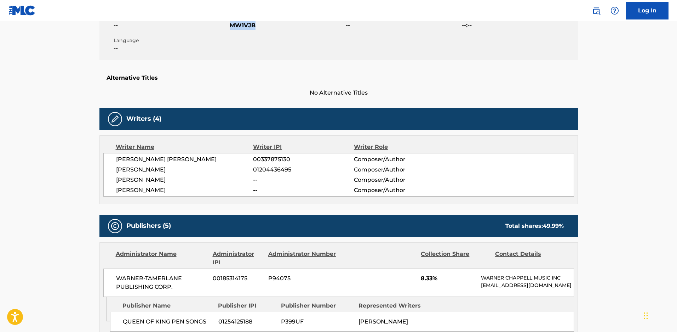
drag, startPoint x: 256, startPoint y: 28, endPoint x: 231, endPoint y: 27, distance: 25.9
click at [231, 27] on div "Member Work Identifier -- MLC Song Code MW1VJB ISWC -- Duration --:-- Language …" at bounding box center [338, 33] width 479 height 53
copy span "MW1VJB"
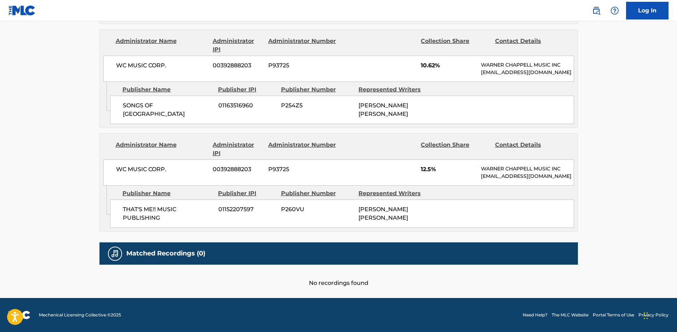
scroll to position [757, 0]
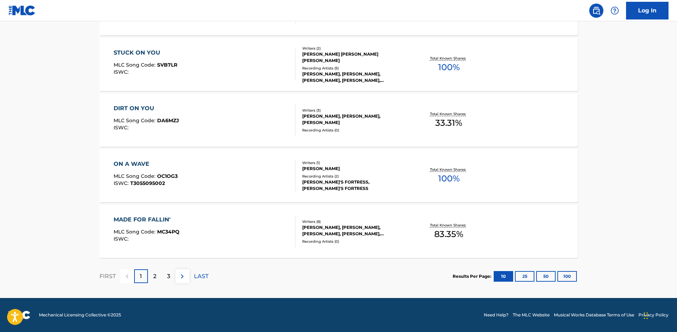
scroll to position [136, 0]
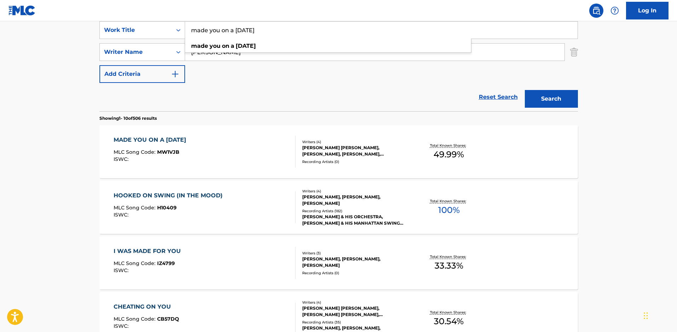
drag, startPoint x: 278, startPoint y: 27, endPoint x: 0, endPoint y: -15, distance: 280.7
click at [0, 0] on html "Accessibility Screen-Reader Guide, Feedback, and Issue Reporting | New window C…" at bounding box center [338, 30] width 677 height 332
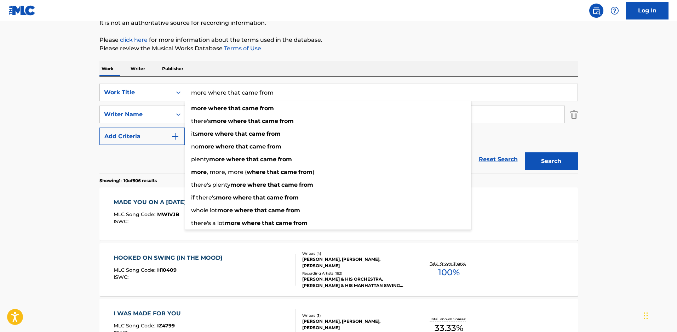
click at [525, 152] on button "Search" at bounding box center [551, 161] width 53 height 18
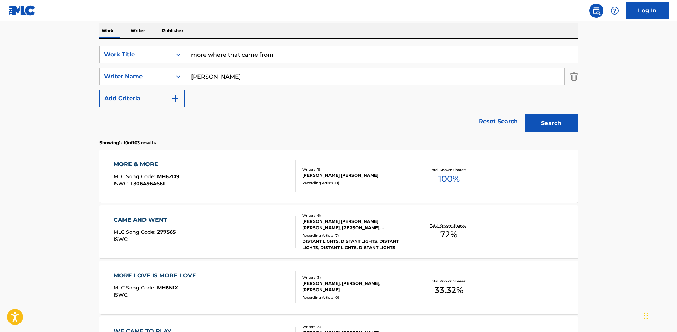
scroll to position [0, 0]
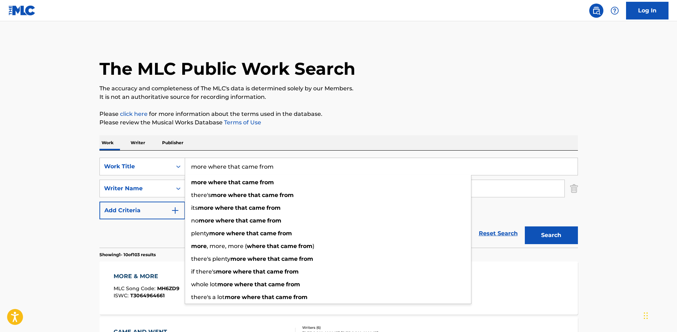
drag, startPoint x: 308, startPoint y: 174, endPoint x: 0, endPoint y: 156, distance: 308.6
type input "b"
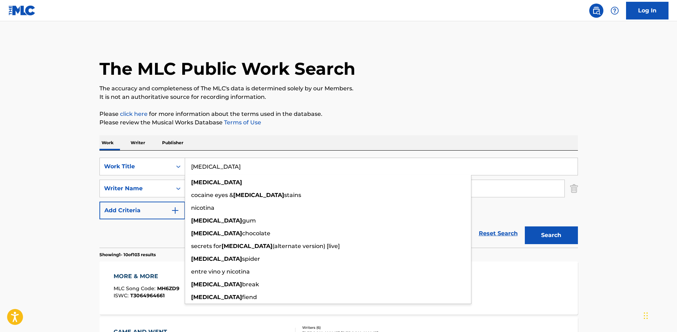
type input "[MEDICAL_DATA]"
click at [525, 226] on button "Search" at bounding box center [551, 235] width 53 height 18
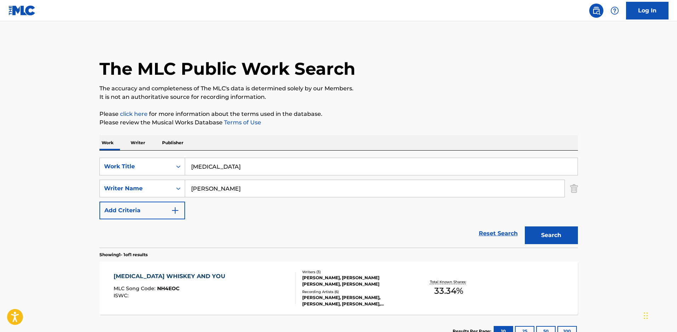
scroll to position [58, 0]
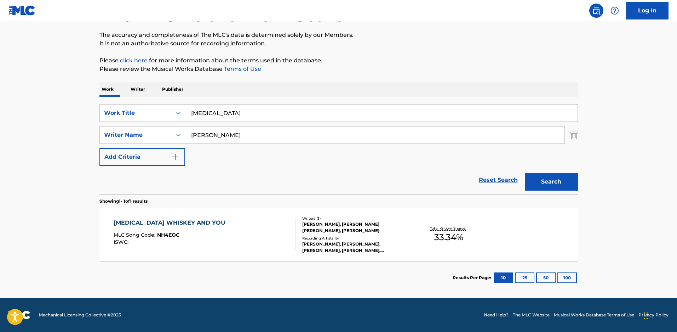
click at [348, 232] on div "[PERSON_NAME], [PERSON_NAME] [PERSON_NAME], [PERSON_NAME]" at bounding box center [355, 227] width 107 height 13
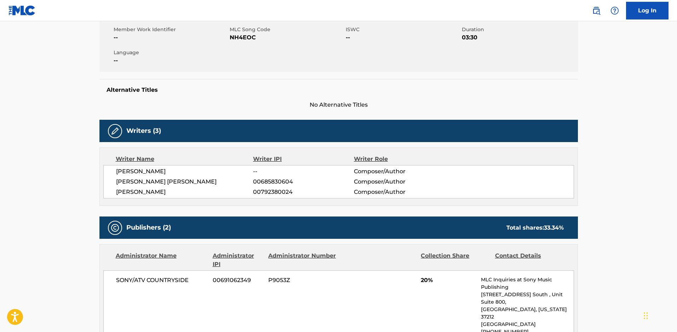
scroll to position [35, 0]
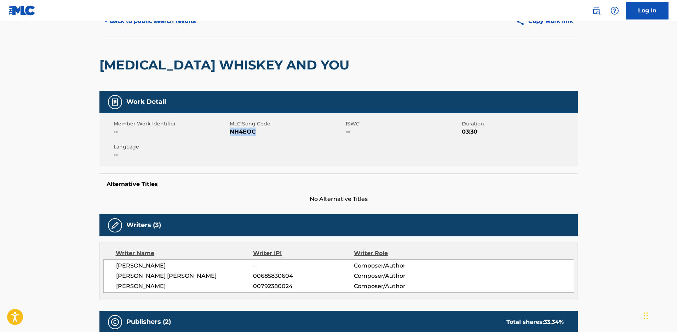
drag, startPoint x: 260, startPoint y: 134, endPoint x: 230, endPoint y: 135, distance: 29.8
click at [230, 135] on span "NH4EOC" at bounding box center [287, 131] width 114 height 8
copy span "NH4EOC"
click at [172, 22] on button "< Back to public search results" at bounding box center [150, 21] width 102 height 18
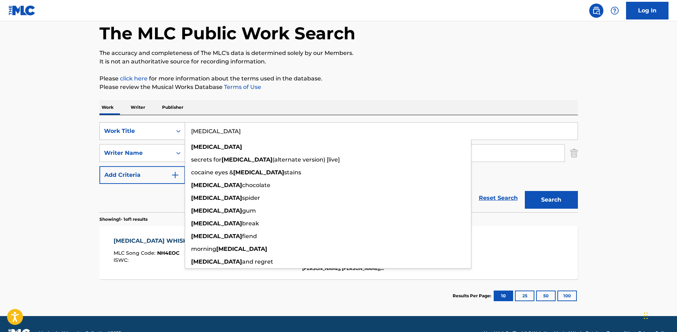
drag, startPoint x: 225, startPoint y: 133, endPoint x: 113, endPoint y: 139, distance: 112.4
click at [119, 136] on div "SearchWithCriteria90ef010b-53f2-4849-a4b1-915c2c7c2bb2 Work Title [MEDICAL_DATA…" at bounding box center [338, 131] width 479 height 18
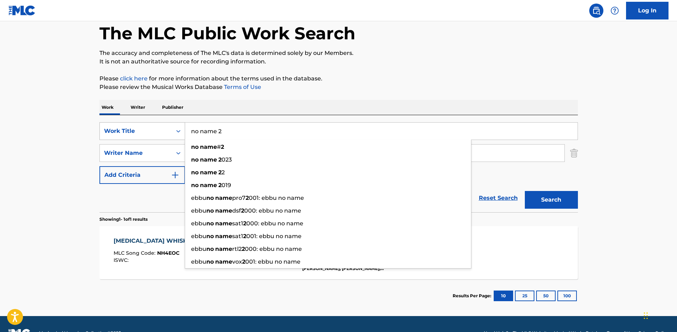
click at [525, 191] on button "Search" at bounding box center [551, 200] width 53 height 18
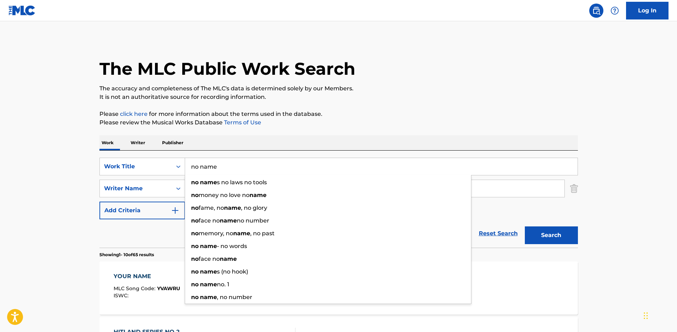
click at [525, 226] on button "Search" at bounding box center [551, 235] width 53 height 18
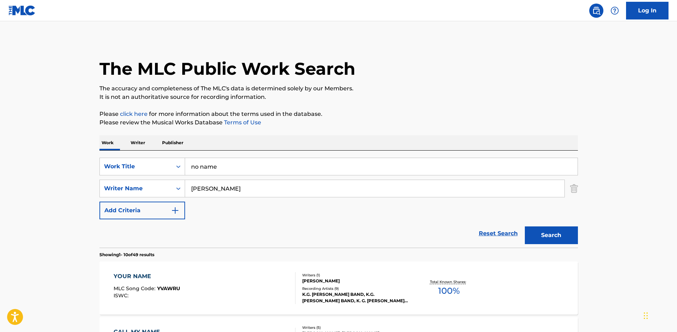
drag, startPoint x: 202, startPoint y: 168, endPoint x: 111, endPoint y: 152, distance: 92.5
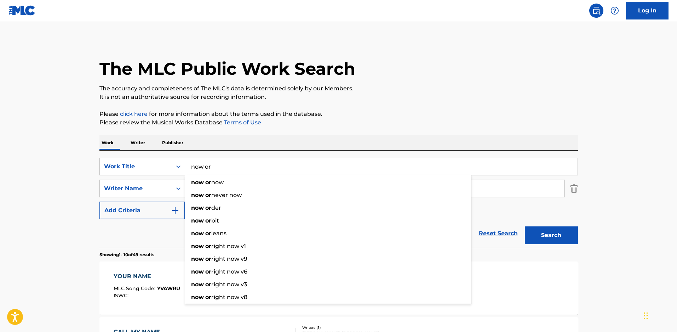
click at [525, 226] on button "Search" at bounding box center [551, 235] width 53 height 18
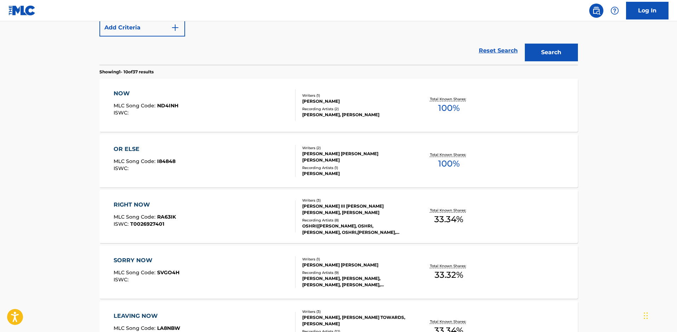
scroll to position [35, 0]
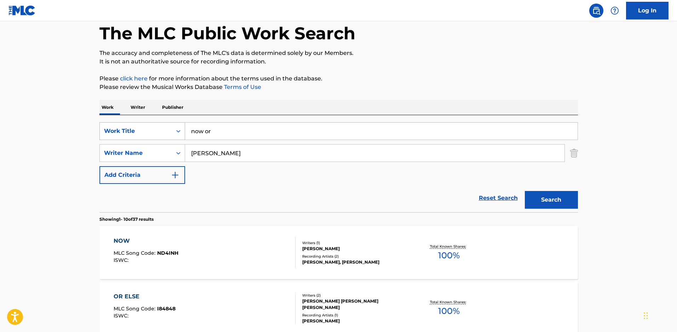
drag, startPoint x: 217, startPoint y: 130, endPoint x: 123, endPoint y: 135, distance: 94.7
click at [123, 135] on div "SearchWithCriteria90ef010b-53f2-4849-a4b1-915c2c7c2bb2 Work Title now or" at bounding box center [338, 131] width 479 height 18
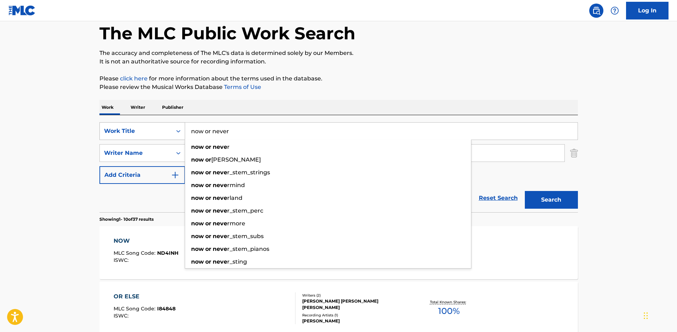
click at [525, 191] on button "Search" at bounding box center [551, 200] width 53 height 18
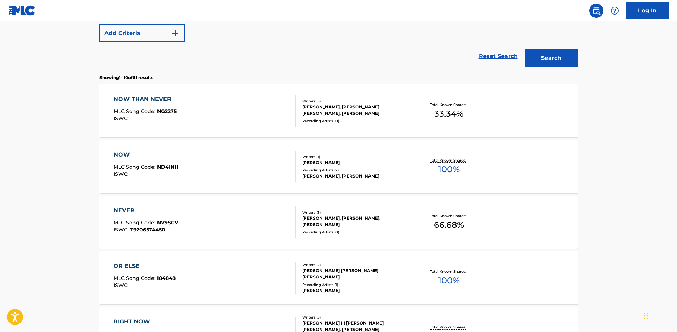
scroll to position [0, 0]
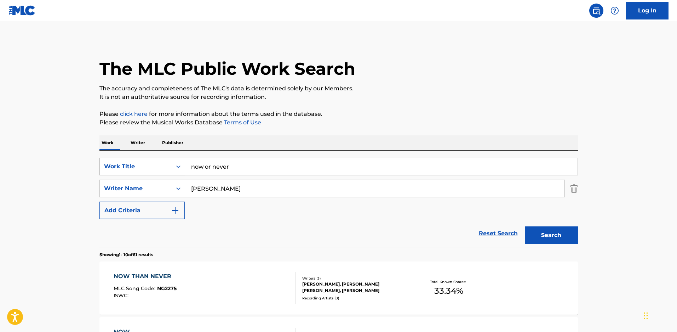
drag, startPoint x: 199, startPoint y: 172, endPoint x: 105, endPoint y: 163, distance: 94.3
click at [115, 160] on div "SearchWithCriteria90ef010b-53f2-4849-a4b1-915c2c7c2bb2 Work Title now or never" at bounding box center [338, 167] width 479 height 18
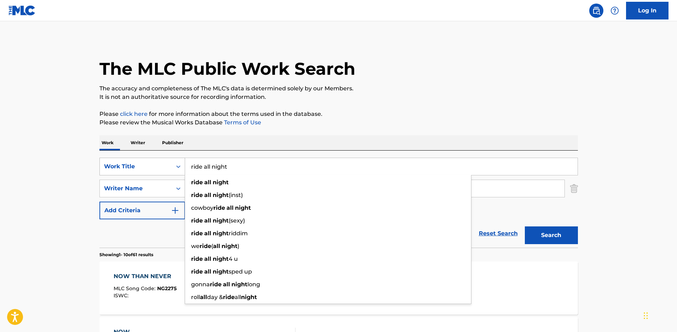
type input "ride all night"
click at [525, 226] on button "Search" at bounding box center [551, 235] width 53 height 18
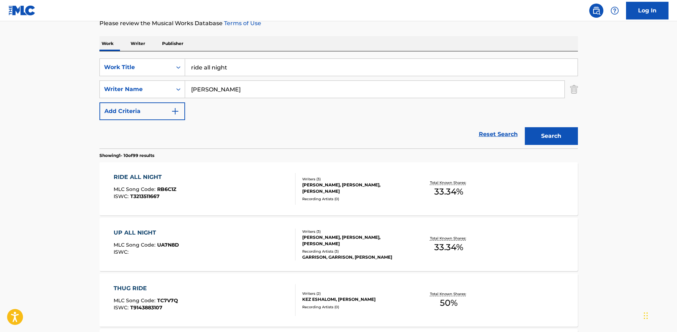
scroll to position [106, 0]
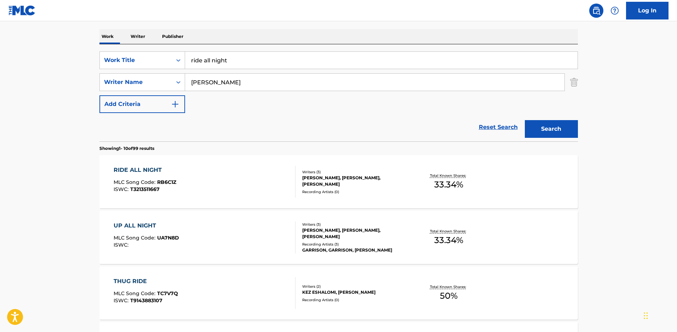
click at [339, 185] on div "[PERSON_NAME], [PERSON_NAME], [PERSON_NAME]" at bounding box center [355, 181] width 107 height 13
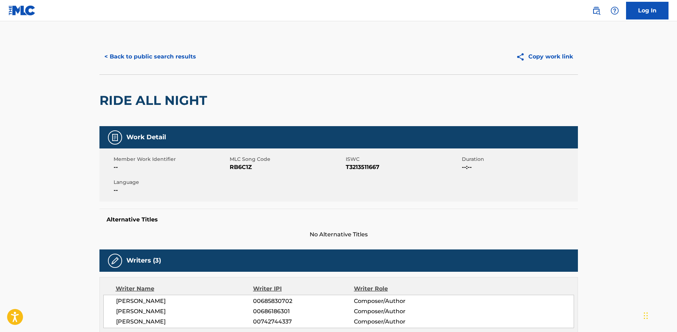
click at [249, 171] on span "RB6C1Z" at bounding box center [287, 167] width 114 height 8
drag, startPoint x: 252, startPoint y: 170, endPoint x: 230, endPoint y: 168, distance: 22.8
click at [230, 168] on span "RB6C1Z" at bounding box center [287, 167] width 114 height 8
copy span "RB6C1Z"
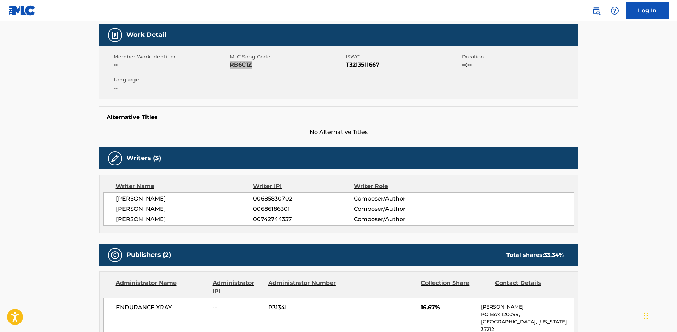
scroll to position [106, 0]
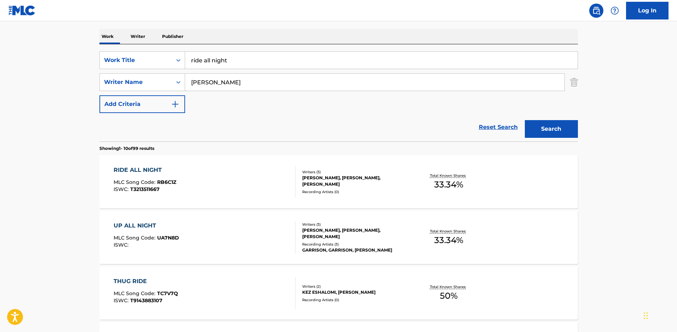
drag, startPoint x: 256, startPoint y: 61, endPoint x: 91, endPoint y: 50, distance: 166.1
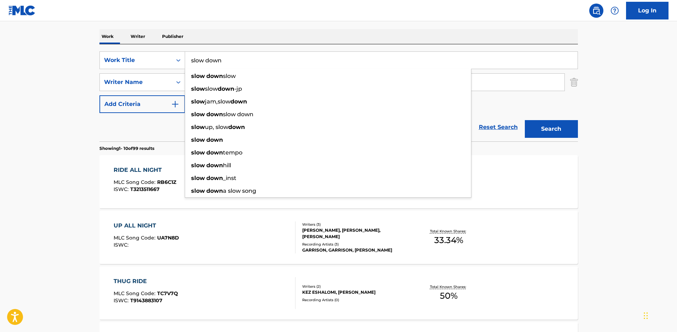
click at [525, 120] on button "Search" at bounding box center [551, 129] width 53 height 18
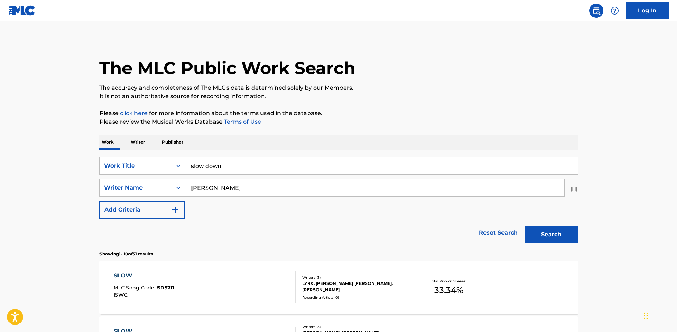
scroll to position [106, 0]
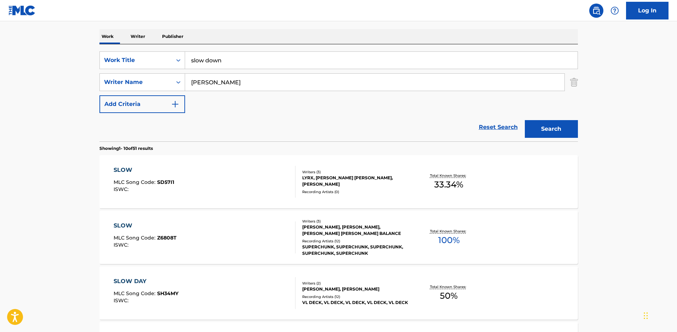
click at [541, 129] on button "Search" at bounding box center [551, 129] width 53 height 18
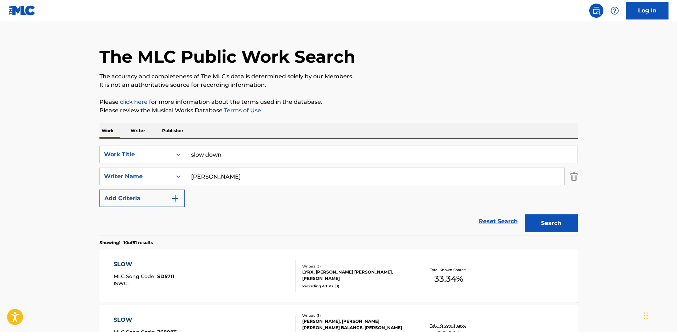
scroll to position [0, 0]
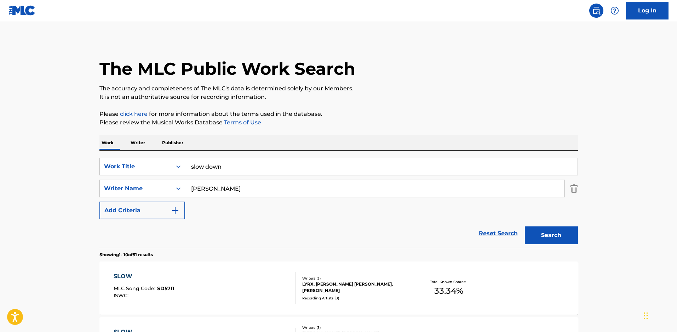
click at [231, 167] on input "slow down" at bounding box center [381, 166] width 393 height 17
click at [525, 226] on button "Search" at bounding box center [551, 235] width 53 height 18
drag, startPoint x: 265, startPoint y: 175, endPoint x: 39, endPoint y: 141, distance: 229.2
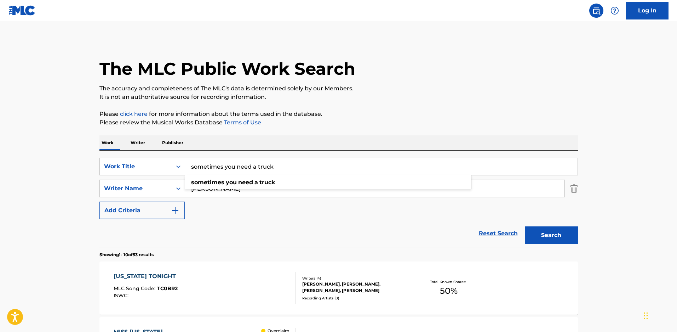
type input "sometimes you need a truck"
click at [525, 226] on button "Search" at bounding box center [551, 235] width 53 height 18
click at [337, 285] on div "[PERSON_NAME], [PERSON_NAME], [PERSON_NAME], [PERSON_NAME]" at bounding box center [355, 287] width 107 height 13
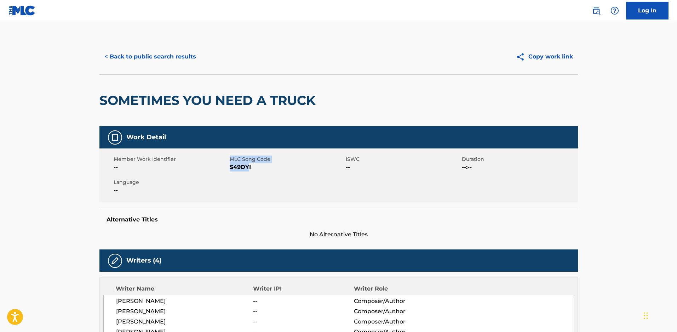
drag, startPoint x: 250, startPoint y: 166, endPoint x: 236, endPoint y: 166, distance: 13.8
click at [228, 167] on div "Member Work Identifier -- MLC Song Code S49DYI ISWC -- Duration --:-- Language …" at bounding box center [338, 174] width 479 height 53
click at [244, 167] on span "S49DYI" at bounding box center [287, 167] width 114 height 8
drag, startPoint x: 256, startPoint y: 167, endPoint x: 229, endPoint y: 169, distance: 26.2
click at [230, 169] on span "S49DYI" at bounding box center [287, 167] width 114 height 8
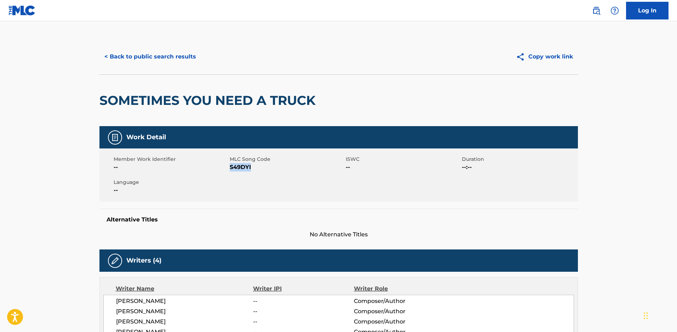
click at [152, 62] on button "< Back to public search results" at bounding box center [150, 57] width 102 height 18
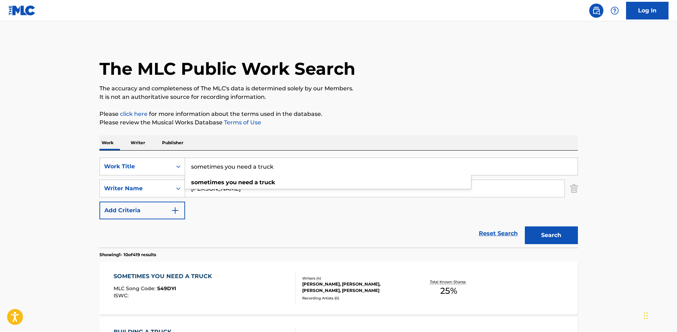
drag, startPoint x: 284, startPoint y: 170, endPoint x: 0, endPoint y: 123, distance: 288.2
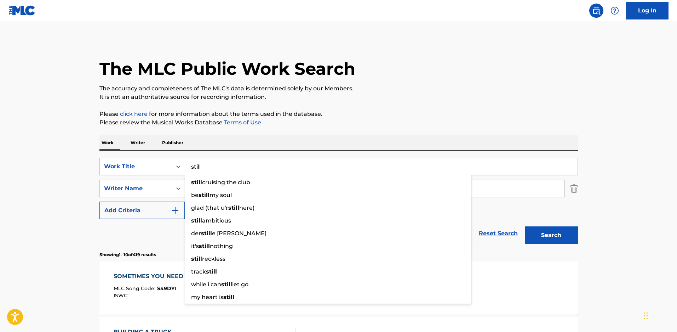
type input "still"
click at [525, 226] on button "Search" at bounding box center [551, 235] width 53 height 18
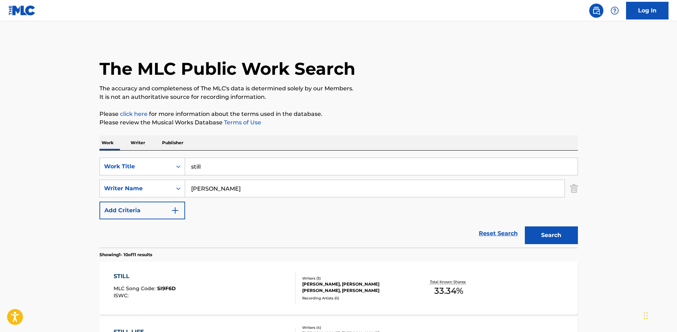
click at [359, 300] on div "Writers ( 3 ) [PERSON_NAME], [PERSON_NAME] [PERSON_NAME], [PERSON_NAME] Recordi…" at bounding box center [353, 287] width 114 height 25
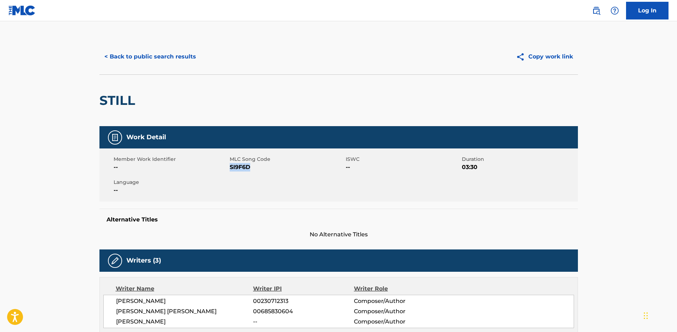
drag, startPoint x: 251, startPoint y: 170, endPoint x: 231, endPoint y: 171, distance: 20.5
click at [231, 171] on span "SI9F6D" at bounding box center [287, 167] width 114 height 8
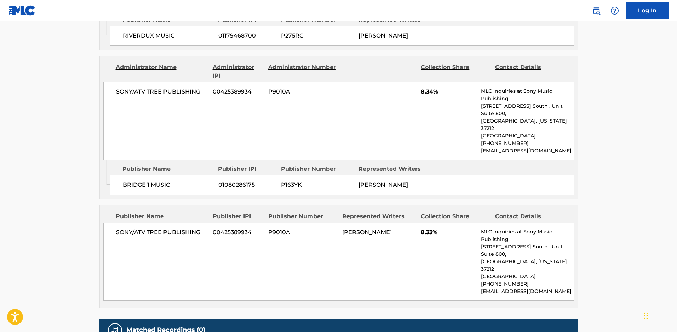
scroll to position [531, 0]
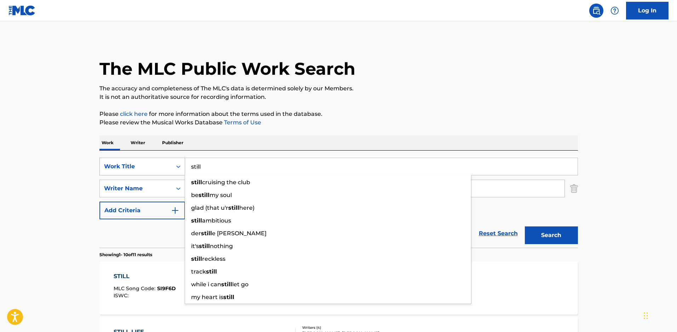
drag, startPoint x: 221, startPoint y: 169, endPoint x: 125, endPoint y: 164, distance: 96.1
click at [125, 164] on div "SearchWithCriteria90ef010b-53f2-4849-a4b1-915c2c7c2bb2 Work Title still still c…" at bounding box center [338, 167] width 479 height 18
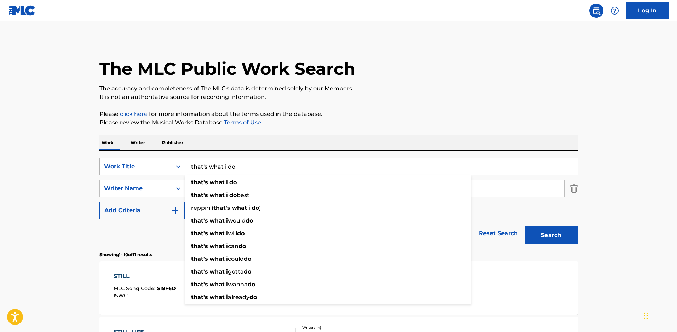
type input "that's what i do"
click at [525, 226] on button "Search" at bounding box center [551, 235] width 53 height 18
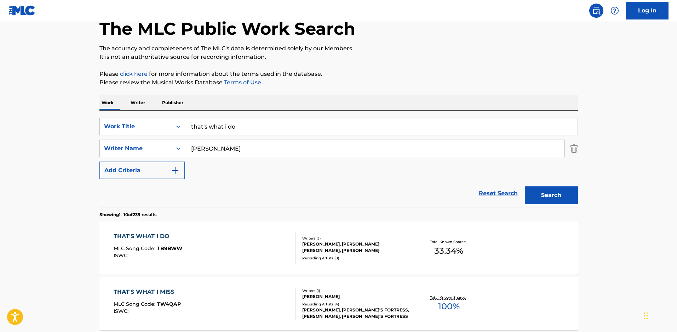
scroll to position [71, 0]
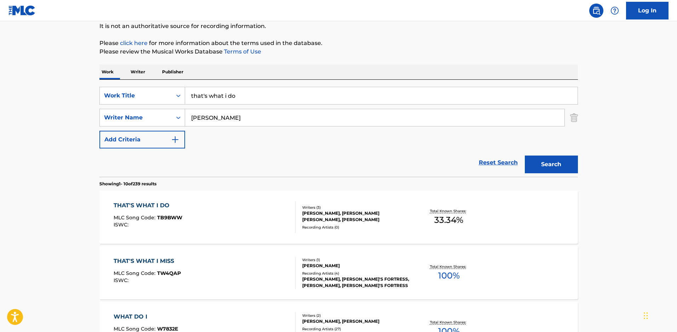
click at [318, 217] on div "[PERSON_NAME], [PERSON_NAME] [PERSON_NAME], [PERSON_NAME]" at bounding box center [355, 216] width 107 height 13
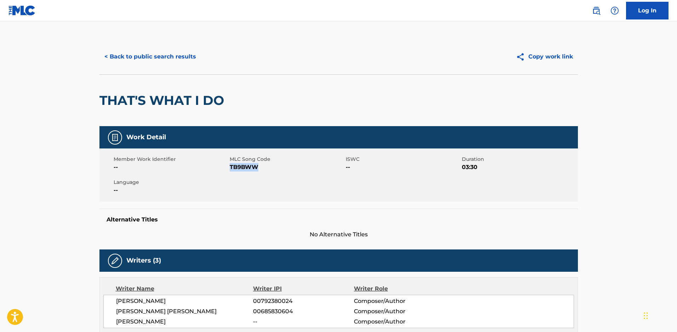
drag, startPoint x: 261, startPoint y: 170, endPoint x: 230, endPoint y: 169, distance: 30.5
click at [230, 169] on span "TB9BWW" at bounding box center [287, 167] width 114 height 8
click at [117, 54] on button "< Back to public search results" at bounding box center [150, 57] width 102 height 18
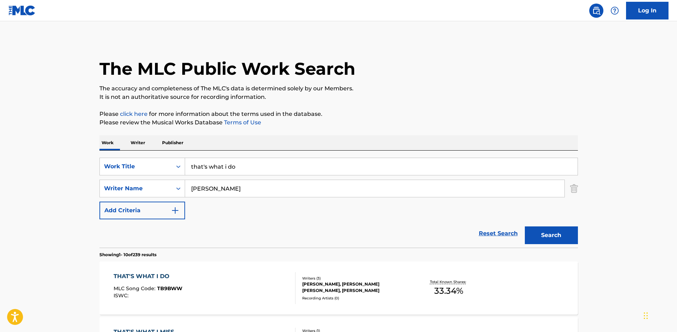
scroll to position [71, 0]
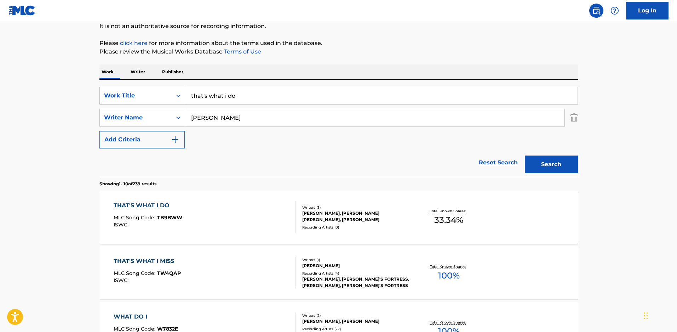
drag, startPoint x: 273, startPoint y: 100, endPoint x: 35, endPoint y: 85, distance: 238.7
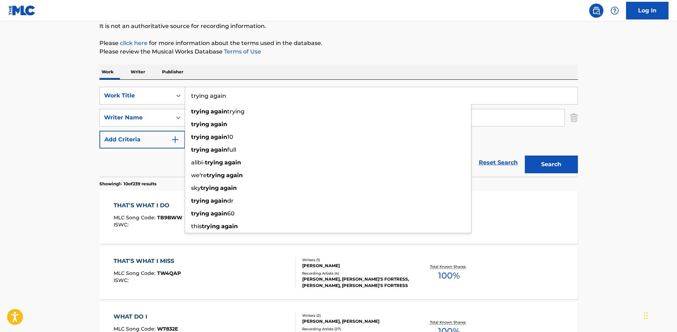
type input "trying again"
click at [525, 155] on button "Search" at bounding box center [551, 164] width 53 height 18
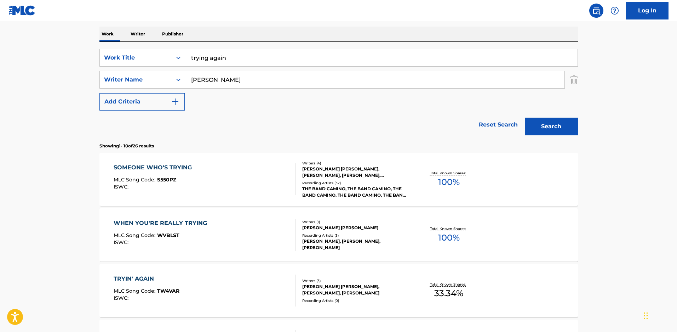
scroll to position [177, 0]
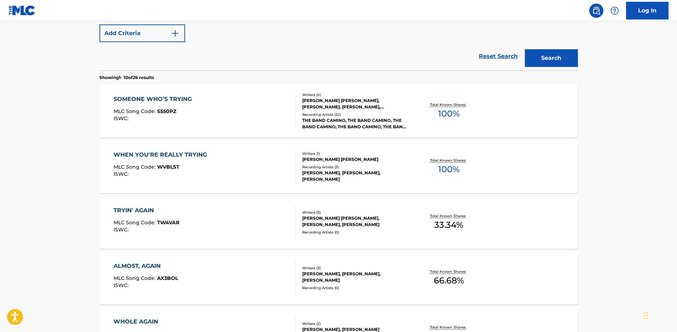
click at [331, 235] on div "Recording Artists ( 0 )" at bounding box center [355, 231] width 107 height 5
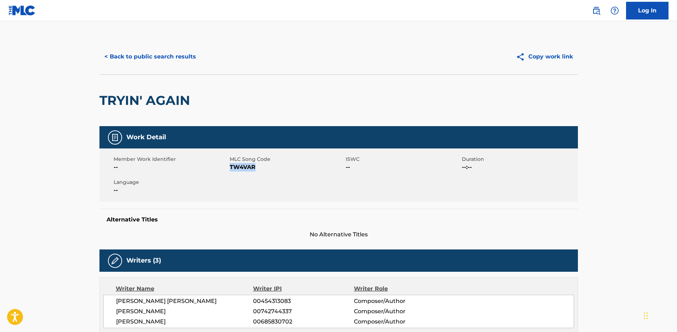
drag, startPoint x: 257, startPoint y: 170, endPoint x: 231, endPoint y: 171, distance: 26.9
click at [231, 171] on span "TW4VAR" at bounding box center [287, 167] width 114 height 8
click at [136, 57] on button "< Back to public search results" at bounding box center [150, 57] width 102 height 18
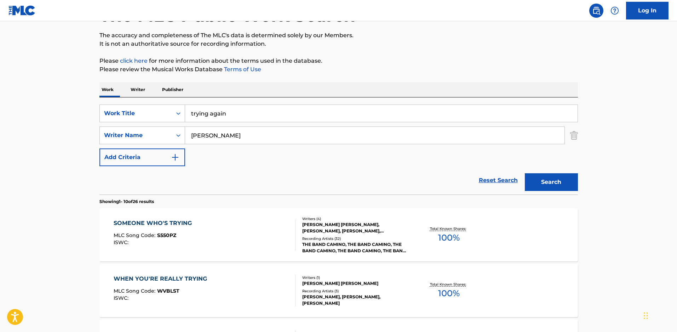
scroll to position [40, 0]
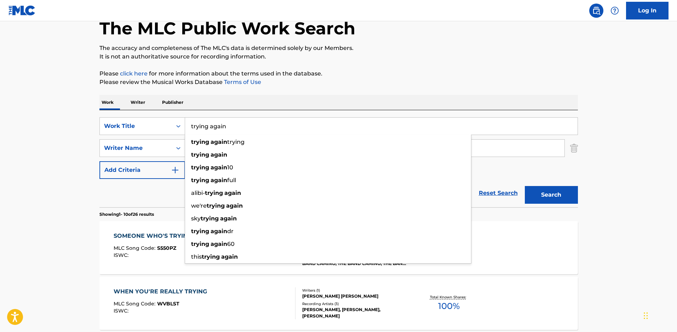
drag, startPoint x: 241, startPoint y: 132, endPoint x: 73, endPoint y: 135, distance: 167.9
type input "waste my time"
click at [525, 186] on button "Search" at bounding box center [551, 195] width 53 height 18
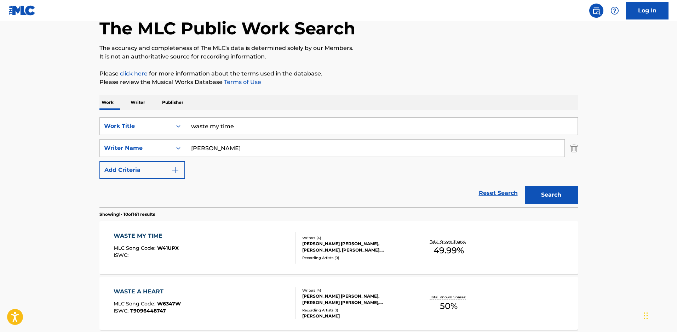
click at [329, 252] on div "[PERSON_NAME] [PERSON_NAME], [PERSON_NAME], [PERSON_NAME], [PERSON_NAME]" at bounding box center [355, 246] width 107 height 13
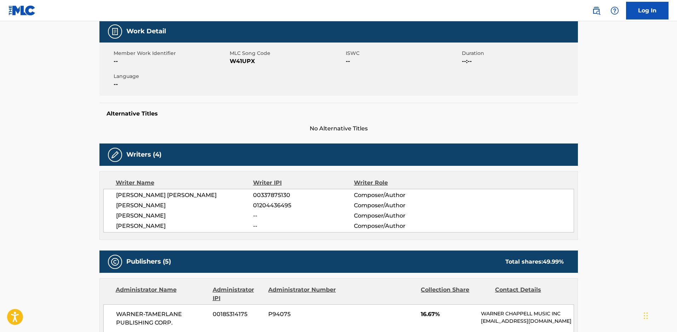
scroll to position [106, 0]
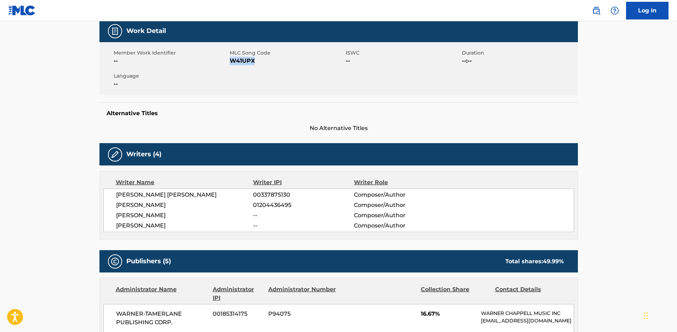
drag, startPoint x: 255, startPoint y: 64, endPoint x: 231, endPoint y: 63, distance: 23.7
click at [231, 63] on span "W41UPX" at bounding box center [287, 61] width 114 height 8
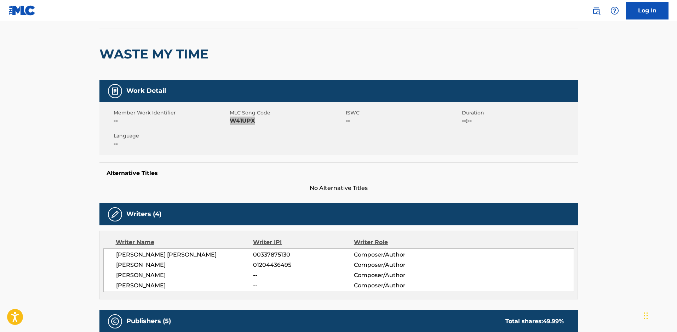
scroll to position [0, 0]
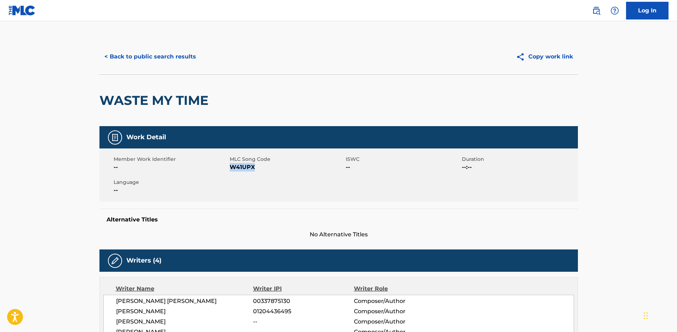
click at [150, 62] on button "< Back to public search results" at bounding box center [150, 57] width 102 height 18
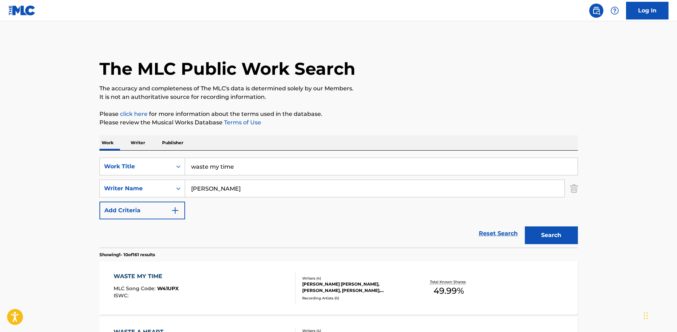
scroll to position [40, 0]
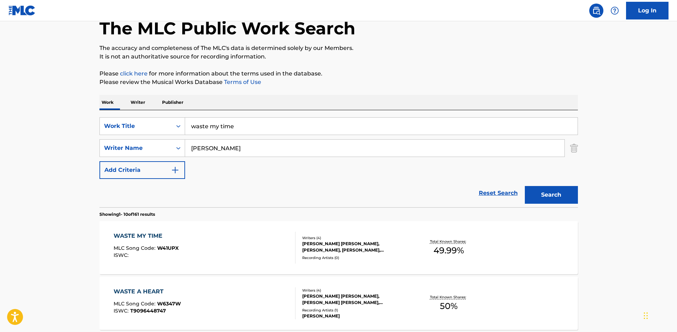
drag, startPoint x: 71, startPoint y: 117, endPoint x: 0, endPoint y: 111, distance: 71.1
type input "whiskey down the drain"
click at [525, 186] on button "Search" at bounding box center [551, 195] width 53 height 18
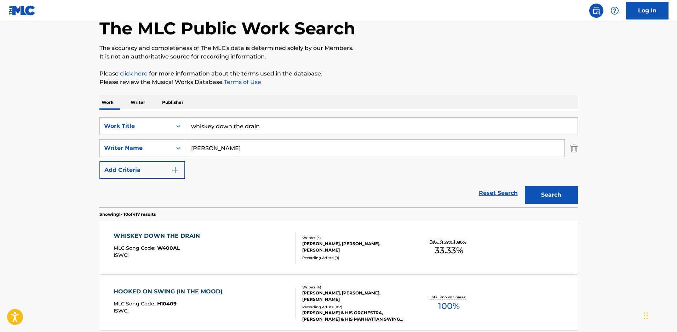
click at [317, 247] on div "[PERSON_NAME], [PERSON_NAME], [PERSON_NAME]" at bounding box center [355, 246] width 107 height 13
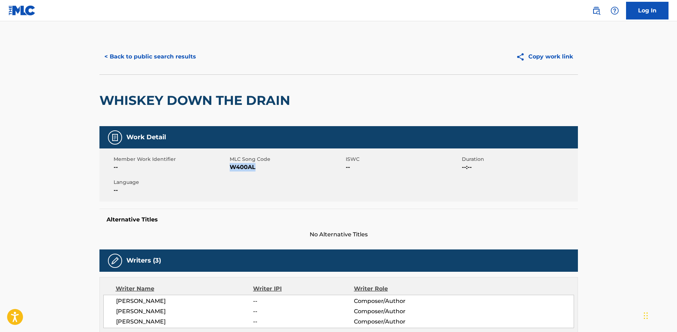
drag, startPoint x: 265, startPoint y: 171, endPoint x: 231, endPoint y: 171, distance: 34.0
click at [231, 171] on span "W400AL" at bounding box center [287, 167] width 114 height 8
click at [147, 56] on button "< Back to public search results" at bounding box center [150, 57] width 102 height 18
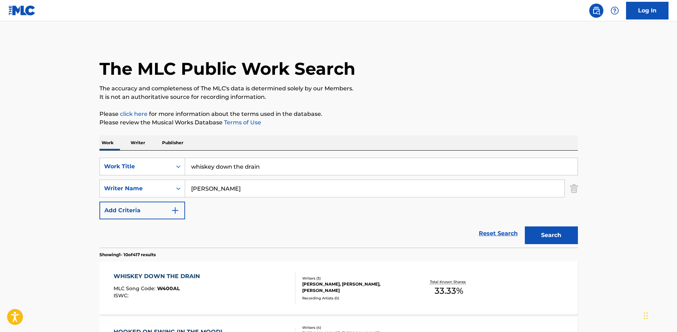
scroll to position [40, 0]
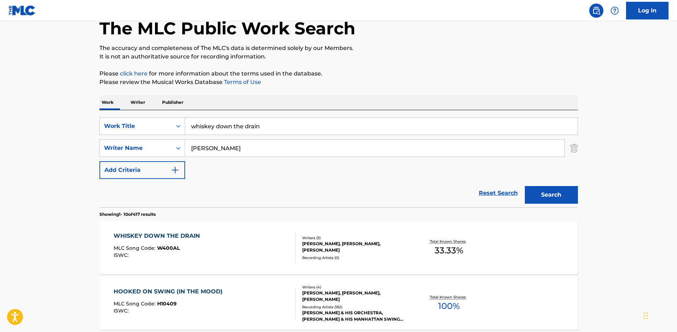
drag, startPoint x: 269, startPoint y: 132, endPoint x: 7, endPoint y: 133, distance: 261.3
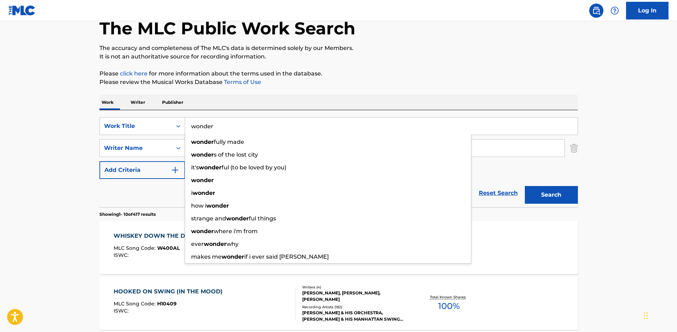
type input "wonder"
click at [525, 186] on button "Search" at bounding box center [551, 195] width 53 height 18
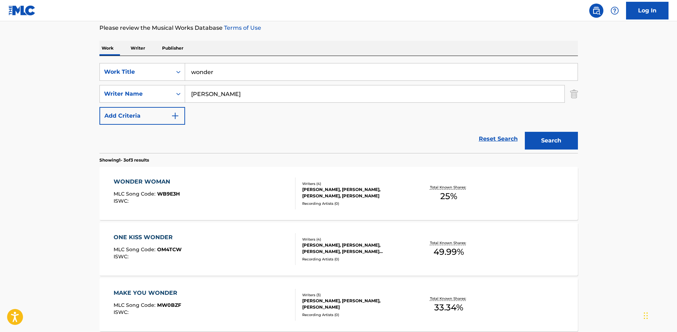
scroll to position [147, 0]
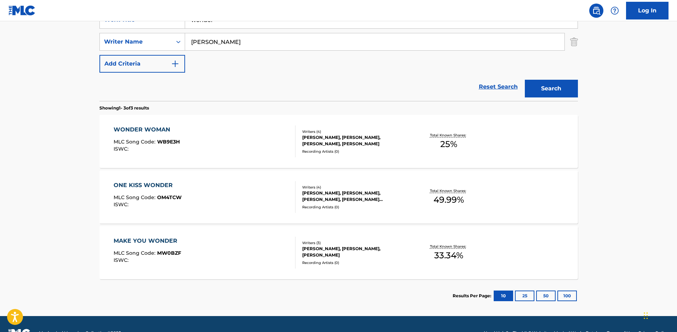
click at [316, 255] on div "[PERSON_NAME], [PERSON_NAME], [PERSON_NAME]" at bounding box center [355, 251] width 107 height 13
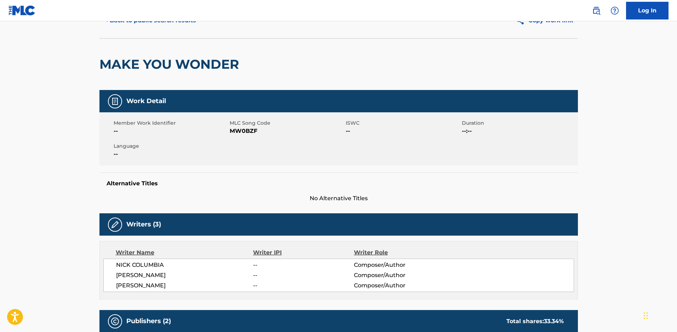
scroll to position [35, 0]
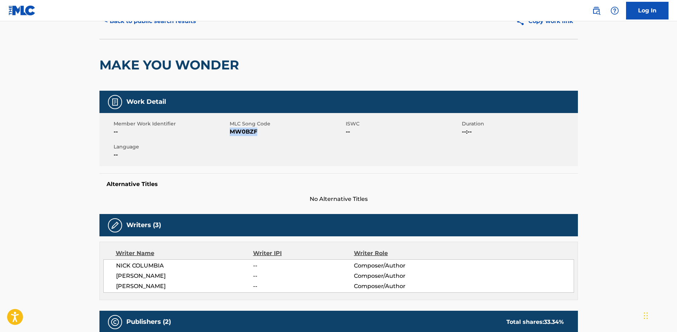
drag, startPoint x: 258, startPoint y: 133, endPoint x: 232, endPoint y: 134, distance: 25.9
click at [232, 134] on span "MW0BZF" at bounding box center [287, 131] width 114 height 8
click at [120, 23] on button "< Back to public search results" at bounding box center [150, 21] width 102 height 18
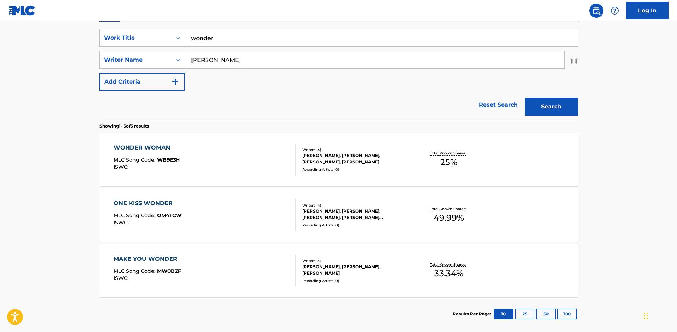
drag, startPoint x: 224, startPoint y: 43, endPoint x: 25, endPoint y: 24, distance: 200.2
click at [25, 24] on main "The MLC Public Work Search The accuracy and completeness of The MLC's data is d…" at bounding box center [338, 113] width 677 height 441
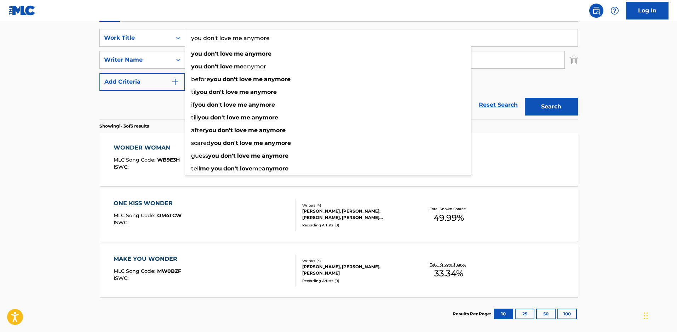
type input "you don't love me anymore"
click at [525, 98] on button "Search" at bounding box center [551, 107] width 53 height 18
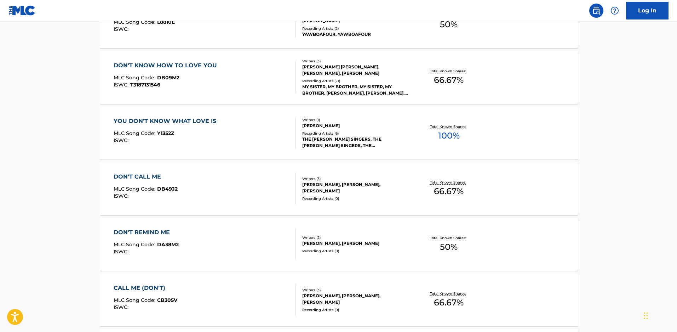
scroll to position [518, 0]
